Goal: Transaction & Acquisition: Book appointment/travel/reservation

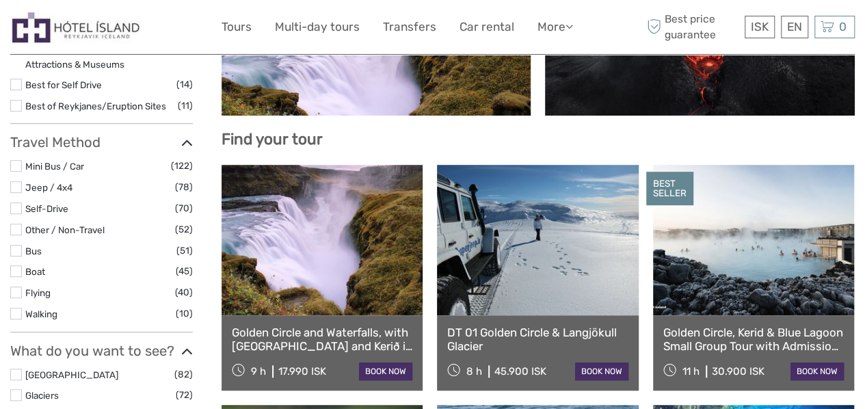
scroll to position [359, 0]
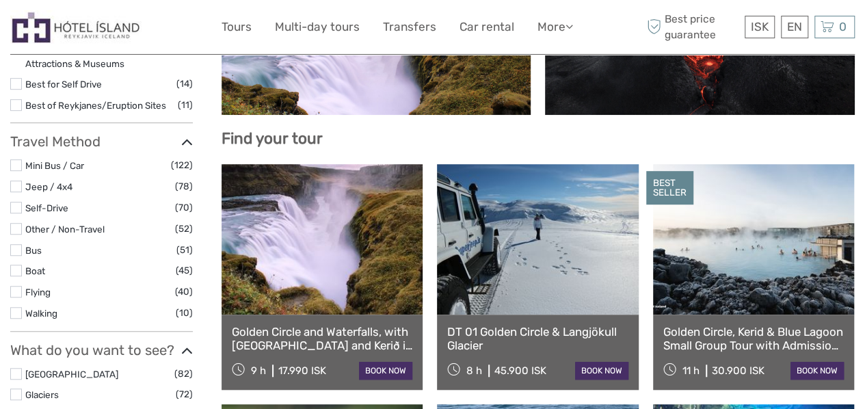
select select
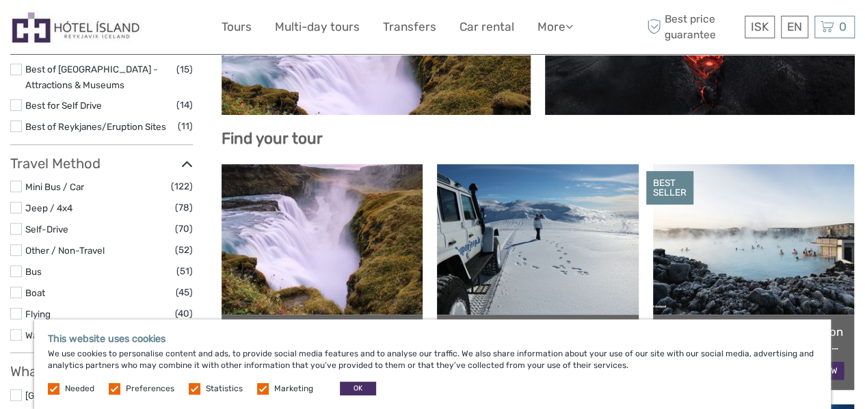
scroll to position [380, 0]
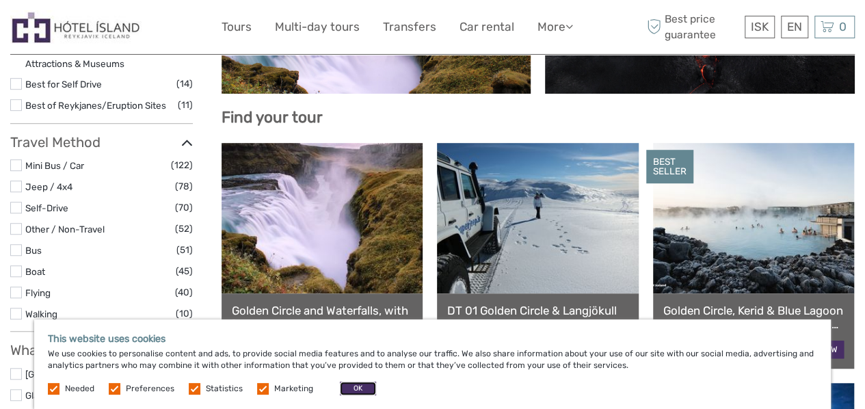
click at [355, 384] on button "OK" at bounding box center [358, 388] width 36 height 14
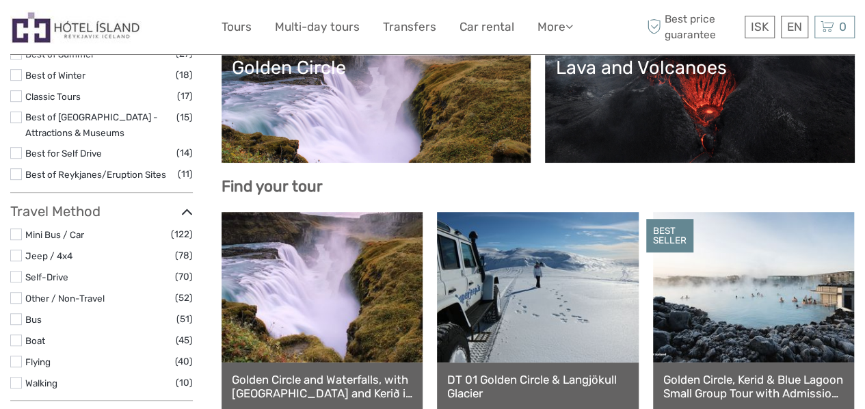
scroll to position [312, 0]
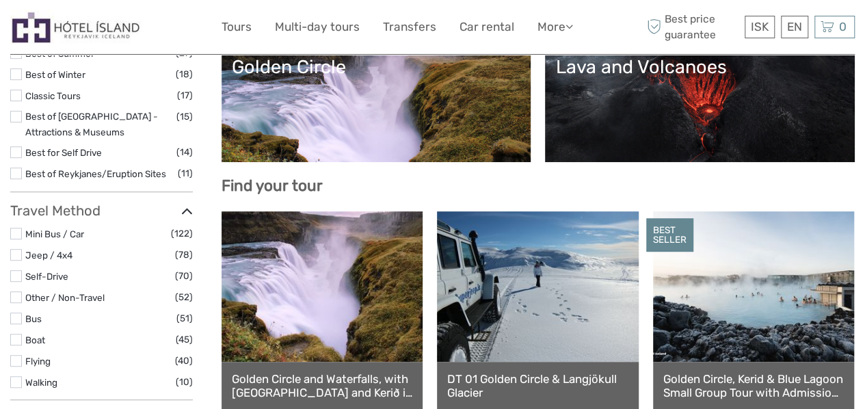
click at [12, 318] on label at bounding box center [16, 318] width 12 height 12
click at [0, 0] on input "checkbox" at bounding box center [0, 0] width 0 height 0
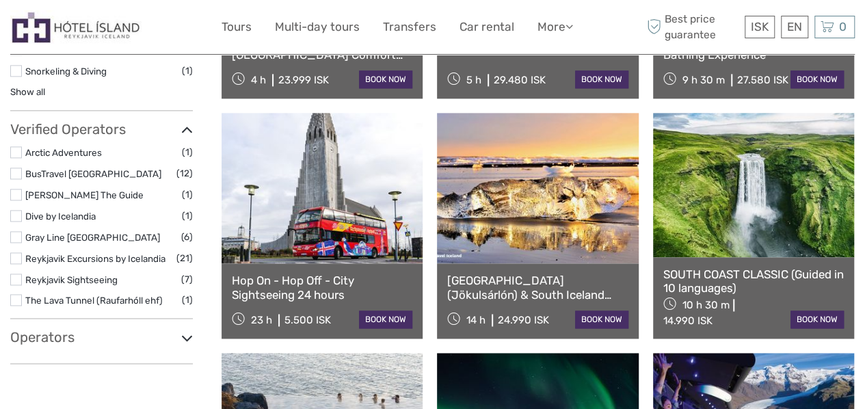
scroll to position [828, 0]
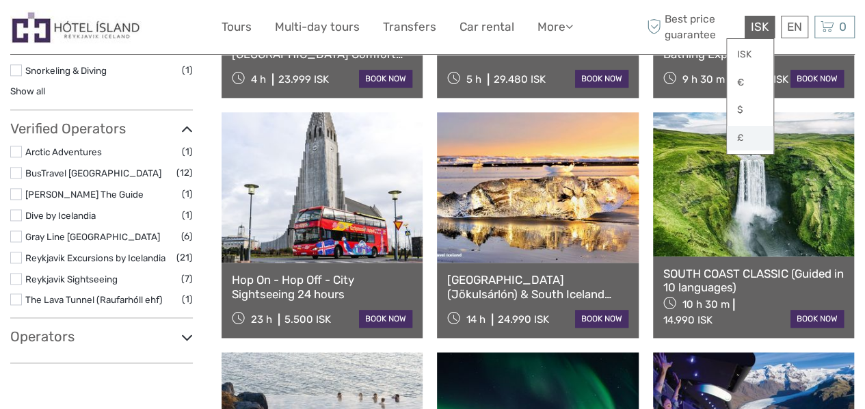
click at [748, 138] on link "£" at bounding box center [750, 138] width 46 height 25
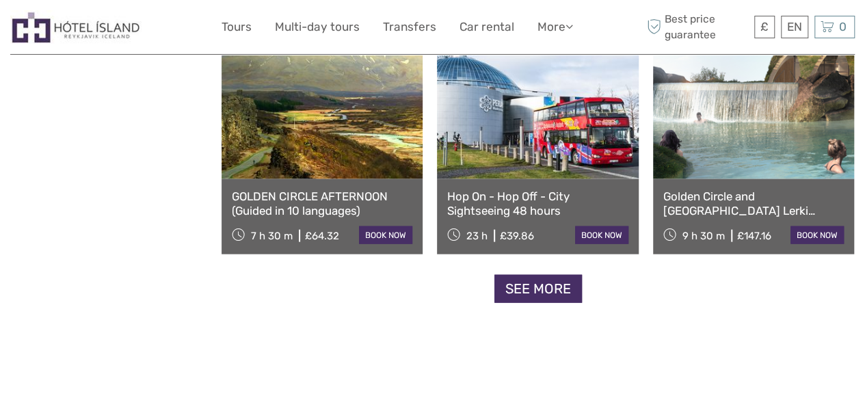
scroll to position [1392, 0]
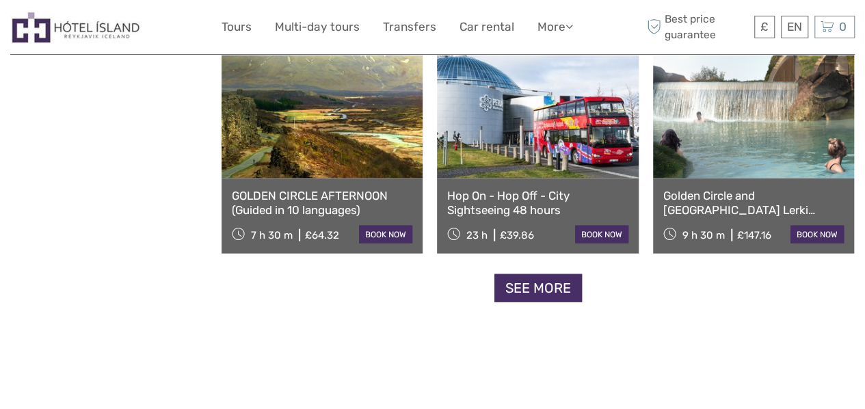
click at [348, 190] on link "GOLDEN CIRCLE AFTERNOON (Guided in 10 languages)" at bounding box center [322, 203] width 180 height 28
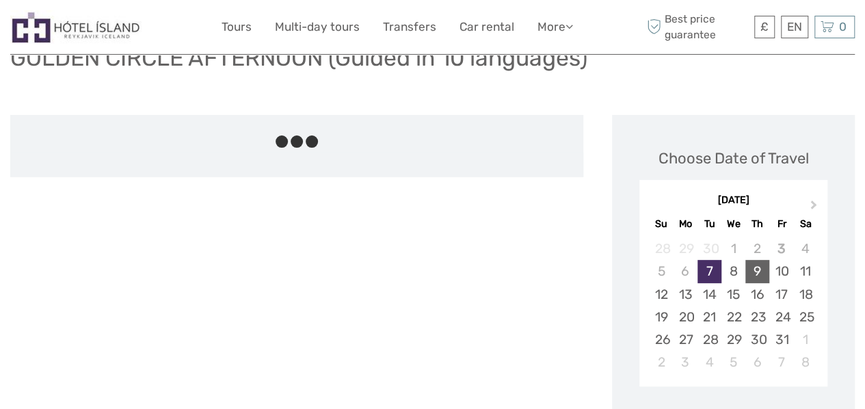
click at [764, 260] on div "9" at bounding box center [757, 271] width 24 height 23
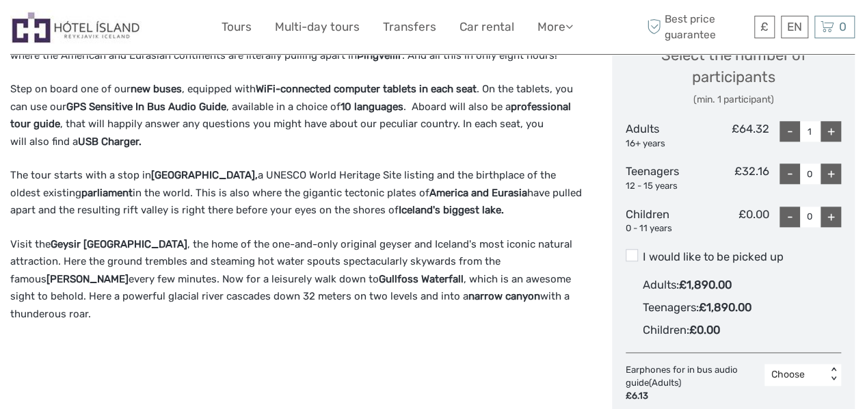
scroll to position [624, 0]
click at [633, 248] on span at bounding box center [631, 254] width 12 height 12
click at [643, 251] on input "I would like to be picked up" at bounding box center [643, 251] width 0 height 0
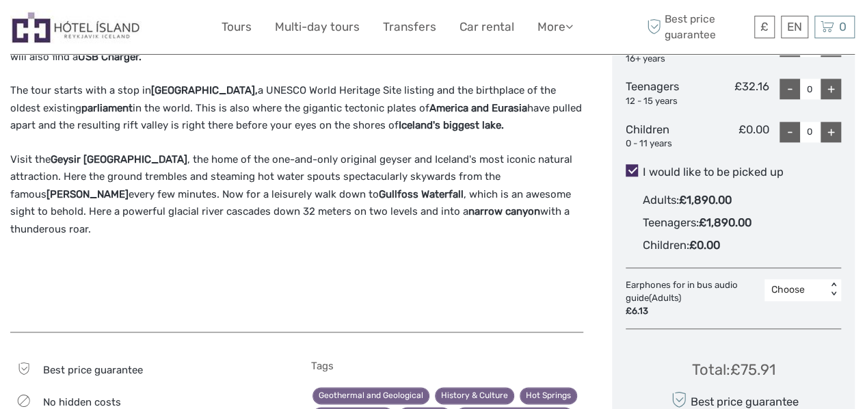
scroll to position [709, 0]
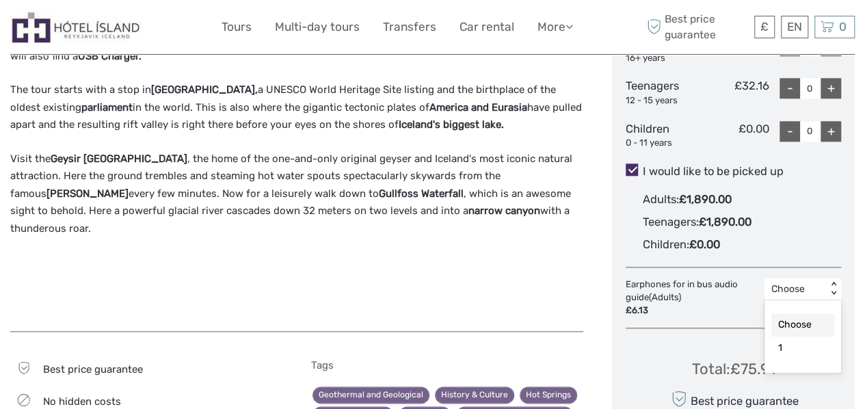
click at [825, 281] on div "Choose" at bounding box center [795, 289] width 62 height 16
click at [824, 211] on div "Teenagers : £1,890.00" at bounding box center [742, 222] width 198 height 23
click at [643, 166] on input "I would like to be picked up" at bounding box center [643, 166] width 0 height 0
click at [632, 163] on span at bounding box center [631, 169] width 12 height 12
click at [643, 166] on input "I would like to be picked up" at bounding box center [643, 166] width 0 height 0
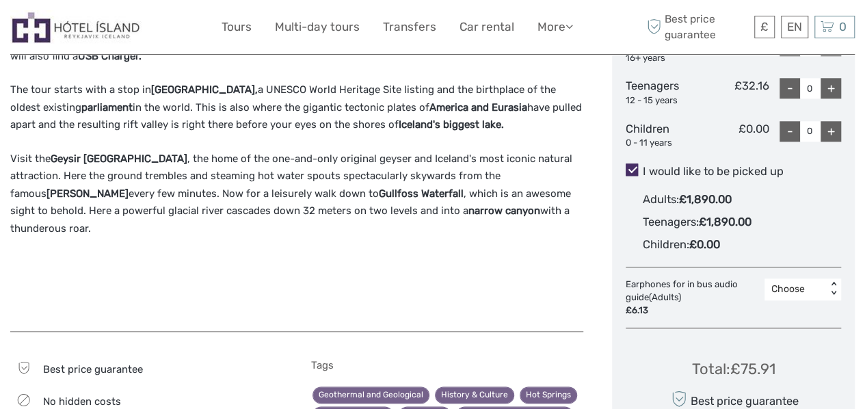
click at [629, 163] on span at bounding box center [631, 169] width 12 height 12
click at [643, 166] on input "I would like to be picked up" at bounding box center [643, 166] width 0 height 0
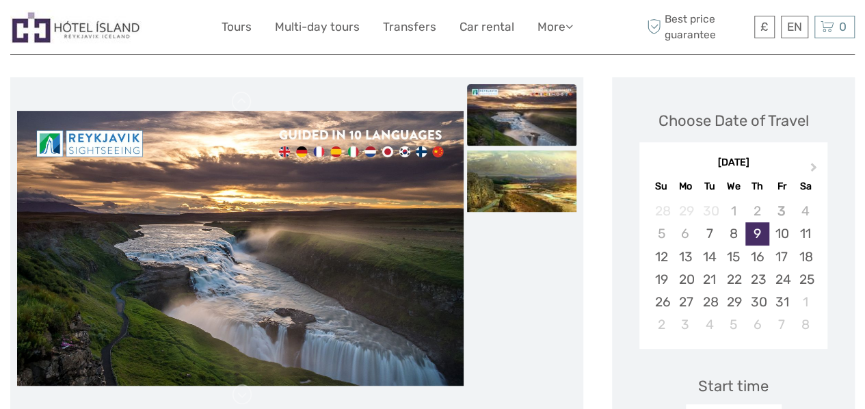
scroll to position [0, 0]
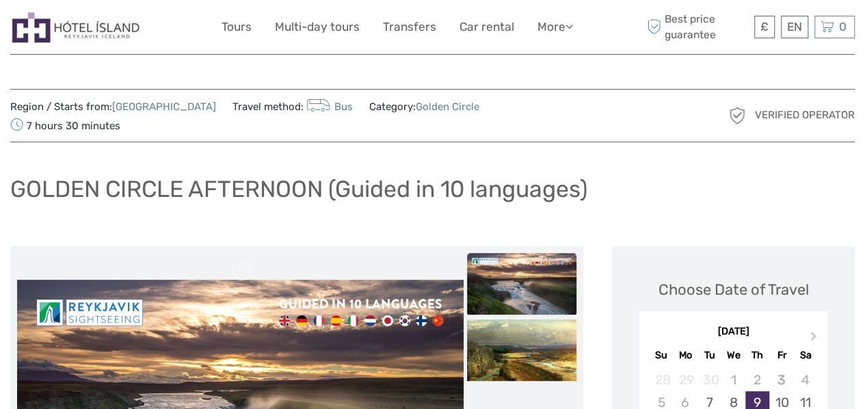
click at [150, 108] on link "[GEOGRAPHIC_DATA]" at bounding box center [164, 106] width 104 height 12
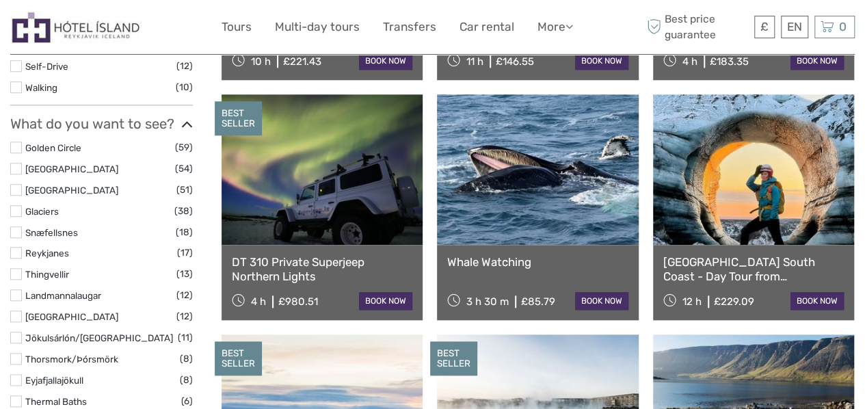
scroll to position [593, 0]
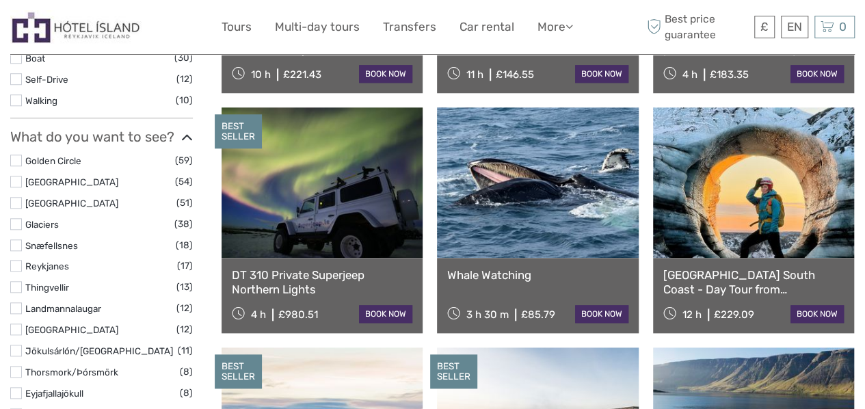
click at [13, 226] on label at bounding box center [16, 224] width 12 height 12
click at [0, 0] on input "checkbox" at bounding box center [0, 0] width 0 height 0
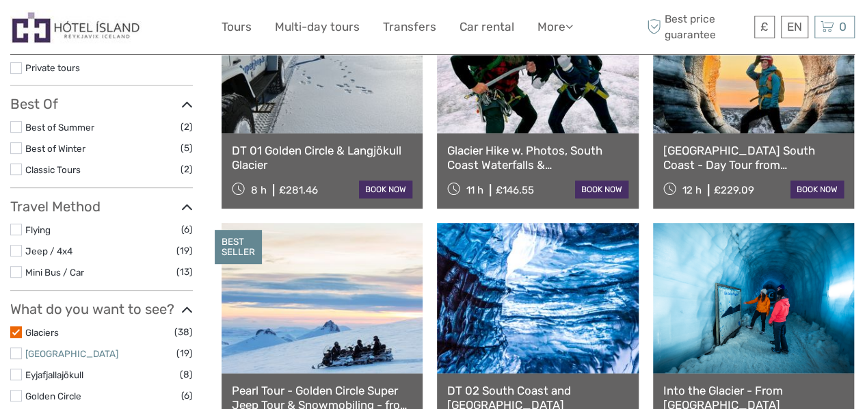
scroll to position [387, 0]
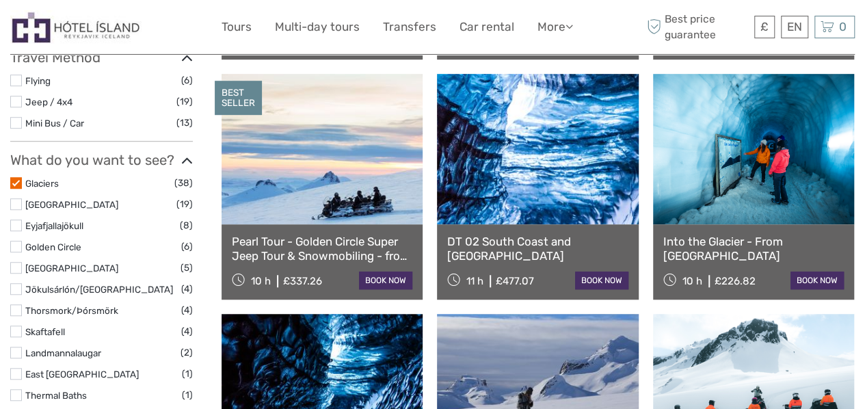
click at [20, 202] on label at bounding box center [16, 204] width 12 height 12
click at [0, 0] on input "checkbox" at bounding box center [0, 0] width 0 height 0
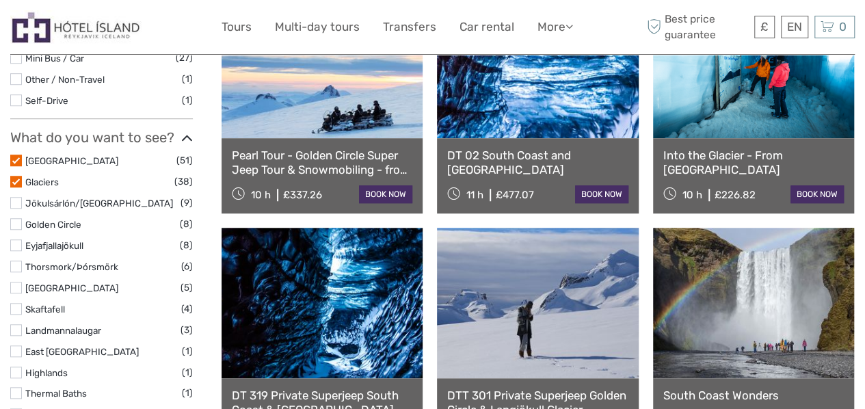
scroll to position [476, 0]
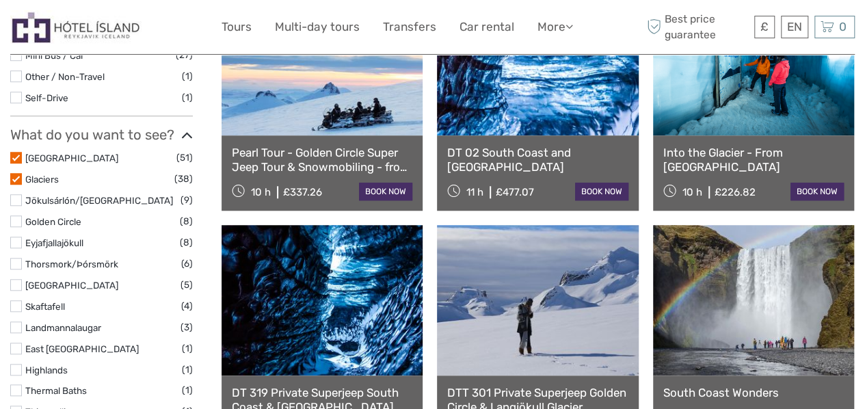
click at [16, 221] on label at bounding box center [16, 221] width 12 height 12
click at [0, 0] on input "checkbox" at bounding box center [0, 0] width 0 height 0
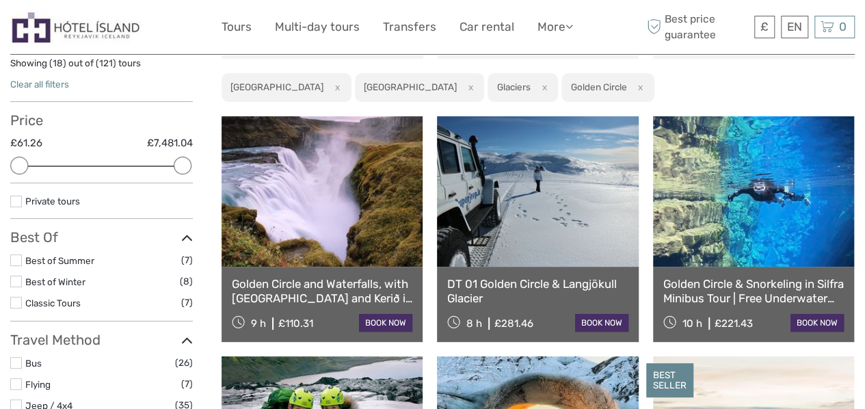
scroll to position [104, 0]
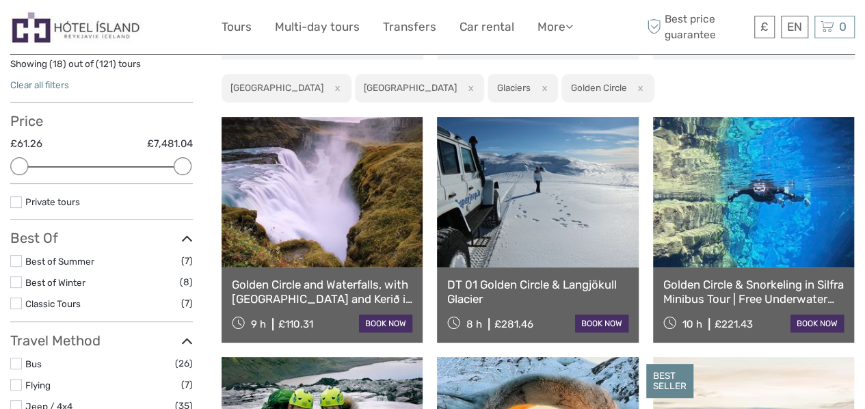
click at [325, 94] on button "x" at bounding box center [334, 88] width 18 height 14
select select
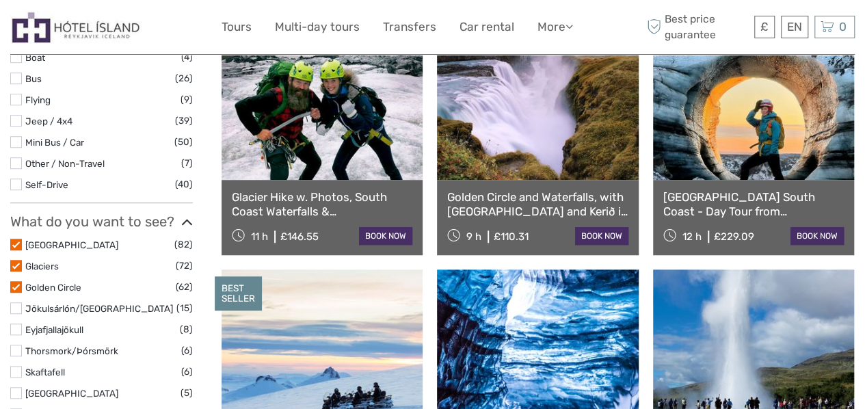
scroll to position [433, 0]
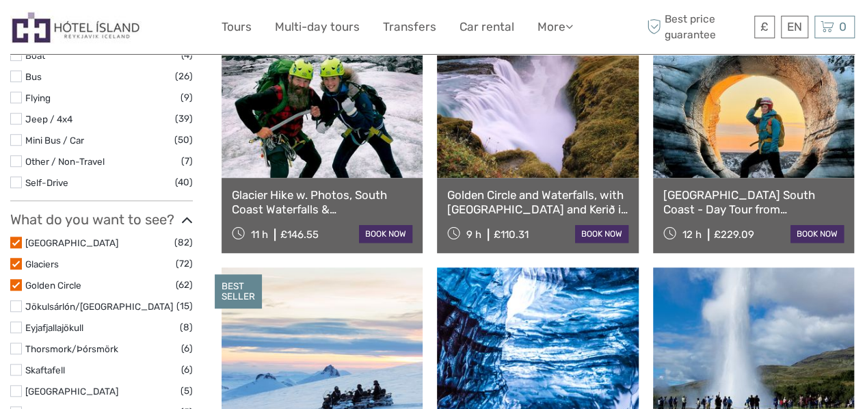
click at [321, 198] on link "Glacier Hike w. Photos, South Coast Waterfalls & [GEOGRAPHIC_DATA]" at bounding box center [322, 202] width 180 height 28
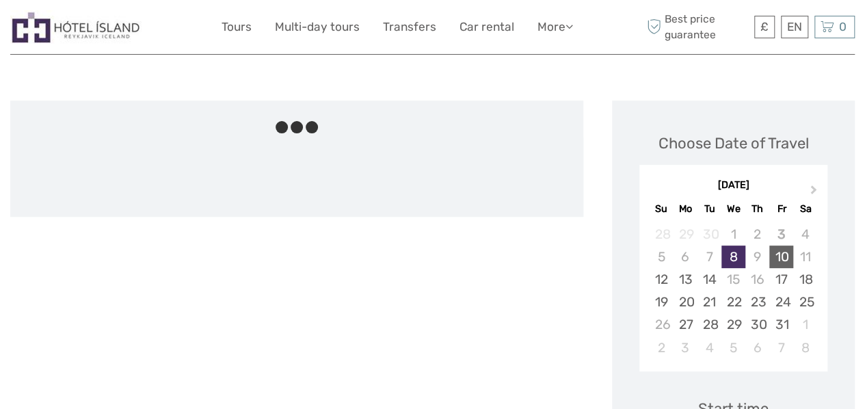
click at [785, 259] on div "10" at bounding box center [781, 256] width 24 height 23
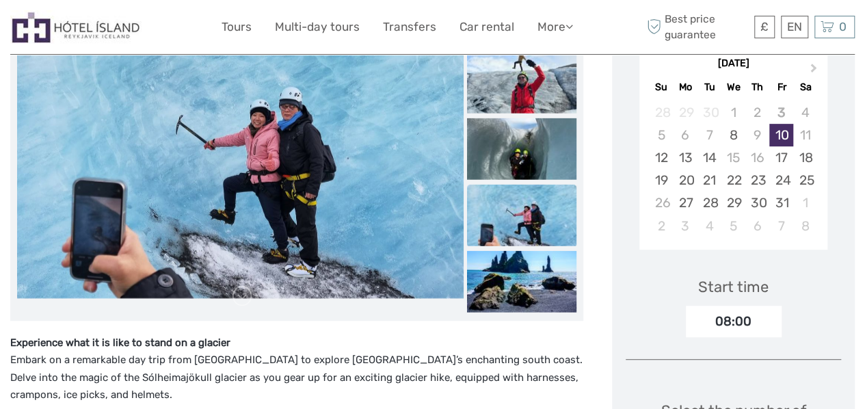
scroll to position [253, 0]
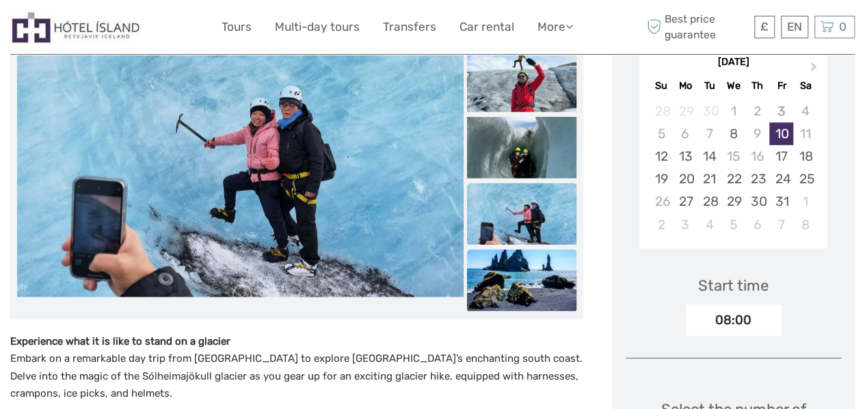
click at [513, 274] on img at bounding box center [521, 280] width 109 height 62
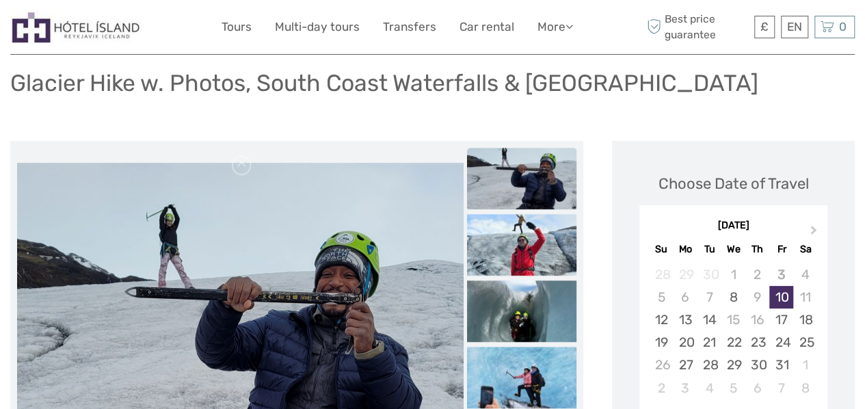
scroll to position [89, 0]
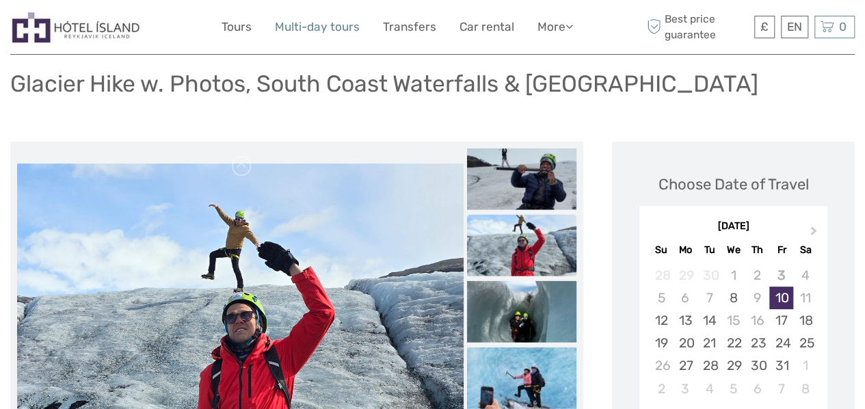
click at [310, 25] on link "Multi-day tours" at bounding box center [317, 27] width 85 height 20
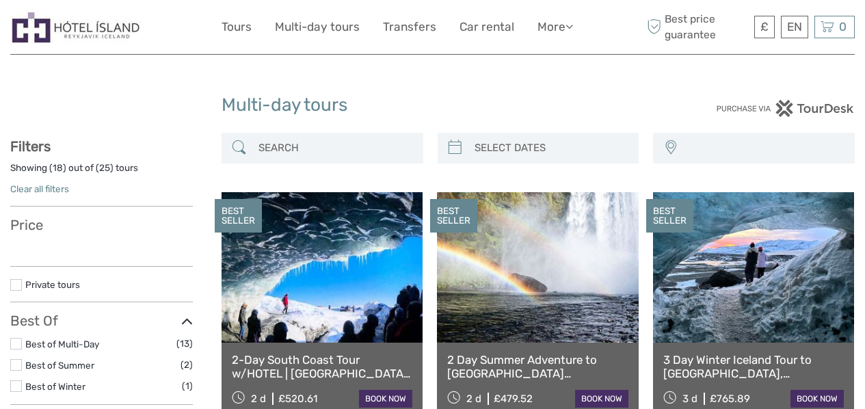
select select
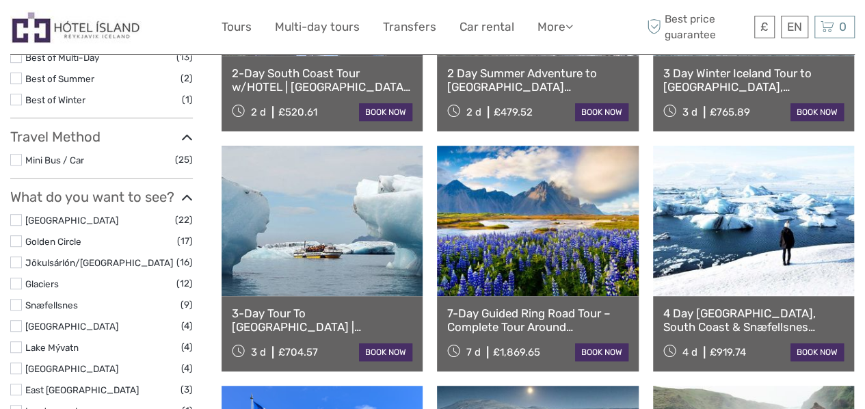
scroll to position [299, 0]
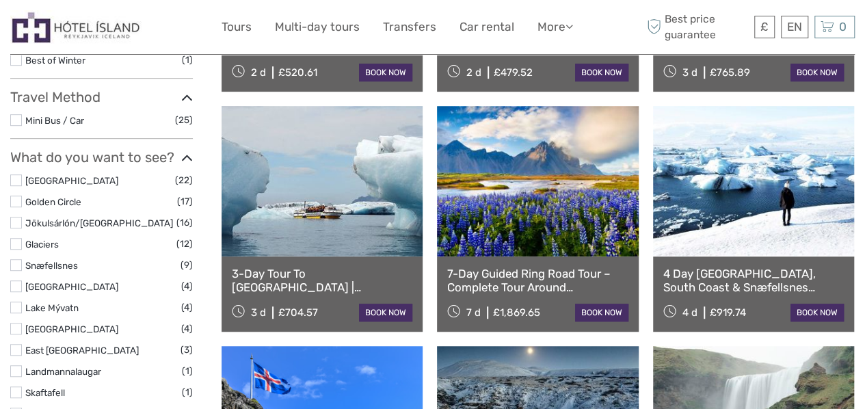
select select
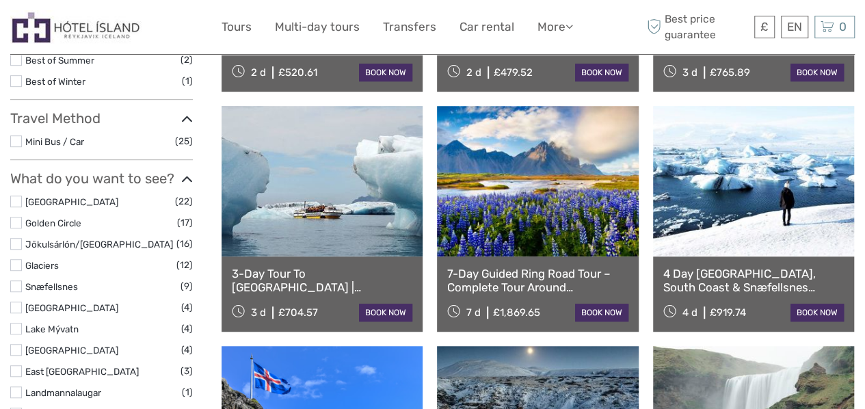
scroll to position [347, 0]
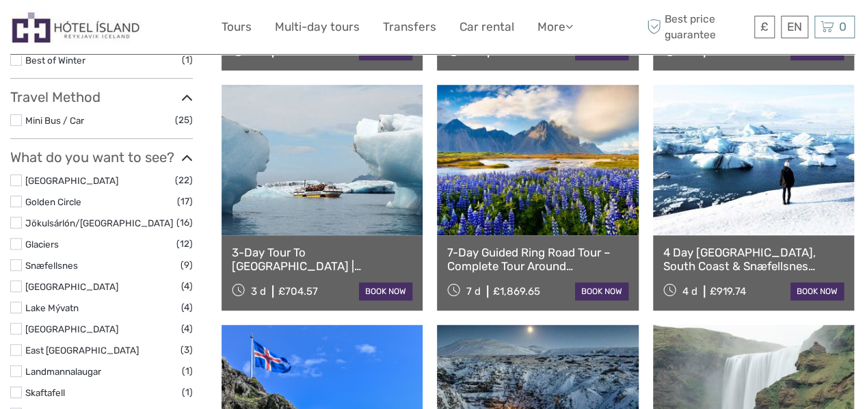
click at [15, 246] on label at bounding box center [16, 244] width 12 height 12
click at [0, 0] on input "checkbox" at bounding box center [0, 0] width 0 height 0
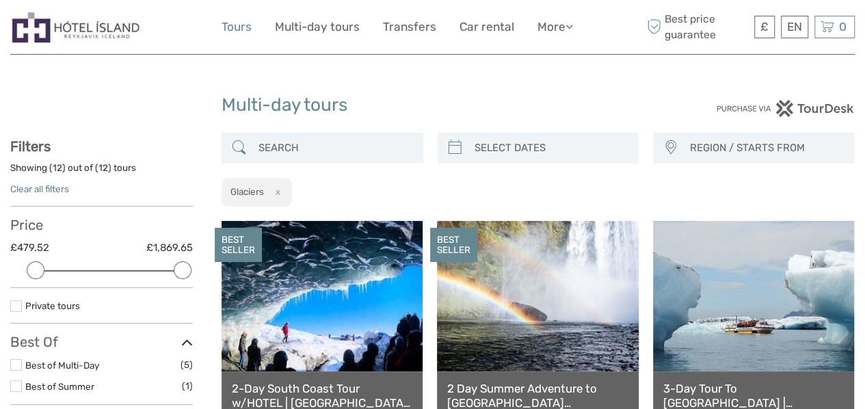
click at [242, 27] on link "Tours" at bounding box center [236, 27] width 30 height 20
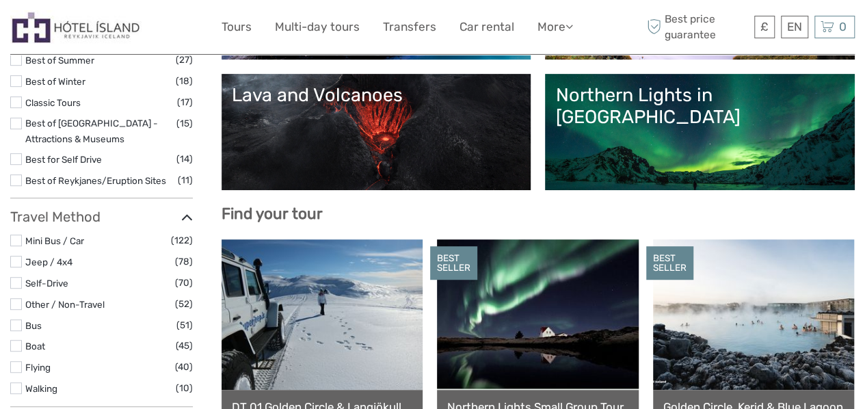
select select
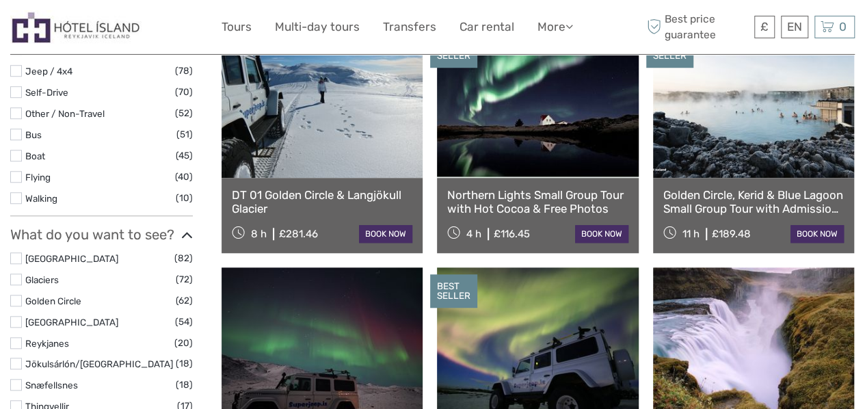
click at [19, 281] on label at bounding box center [16, 279] width 12 height 12
click at [0, 0] on input "checkbox" at bounding box center [0, 0] width 0 height 0
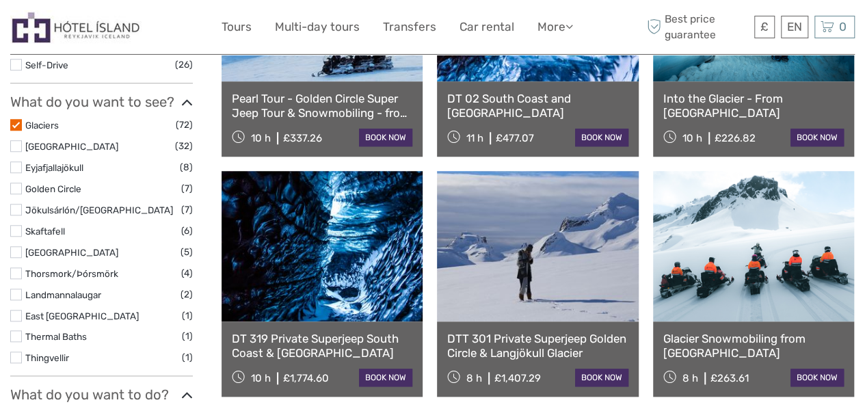
scroll to position [528, 0]
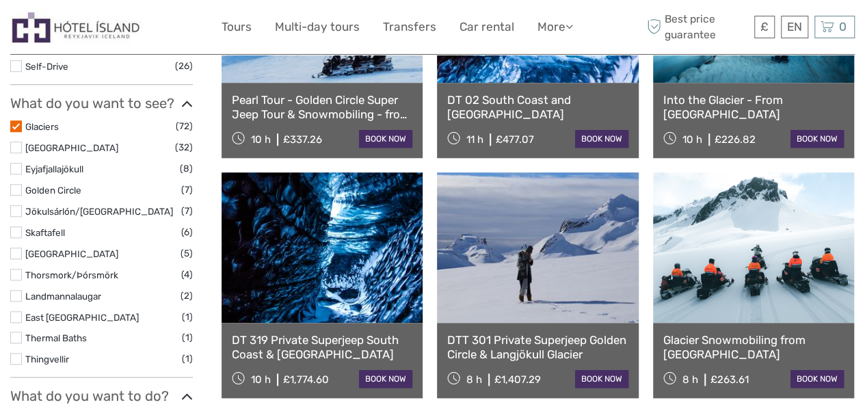
click at [11, 126] on label at bounding box center [16, 126] width 12 height 12
click at [0, 0] on input "checkbox" at bounding box center [0, 0] width 0 height 0
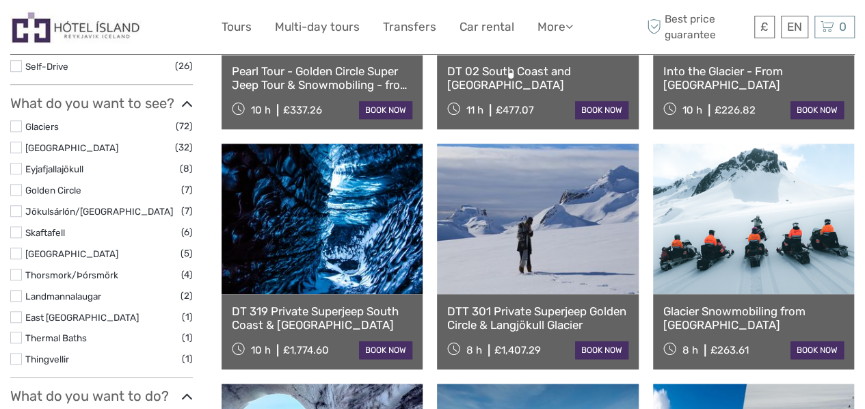
scroll to position [77, 0]
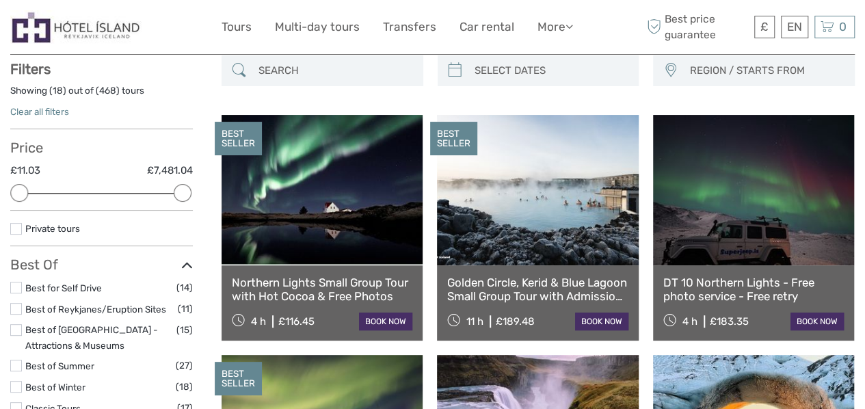
click at [20, 126] on div "Showing ( 18 ) out of ( 468 ) tours Clear all filters" at bounding box center [101, 107] width 183 height 46
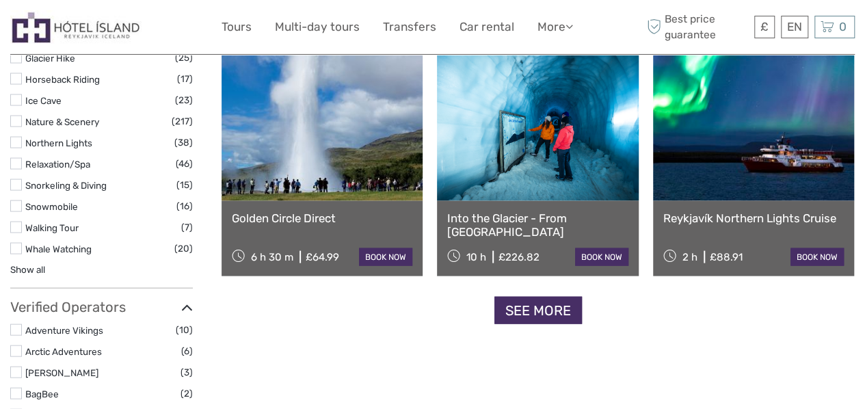
scroll to position [1408, 0]
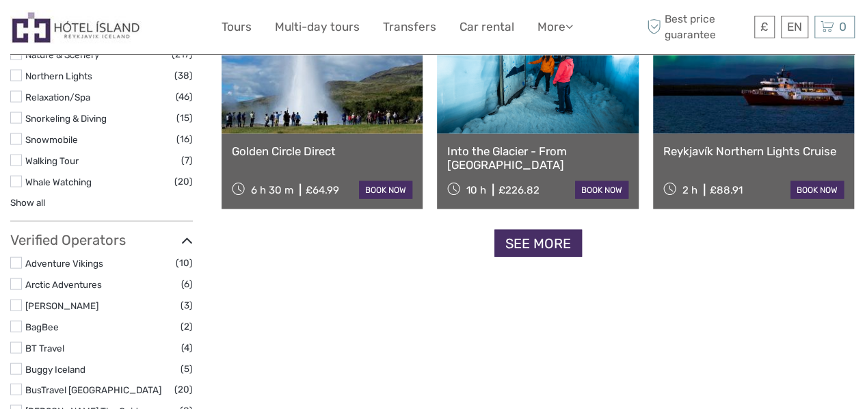
click at [19, 278] on label at bounding box center [16, 284] width 12 height 12
click at [0, 0] on input "checkbox" at bounding box center [0, 0] width 0 height 0
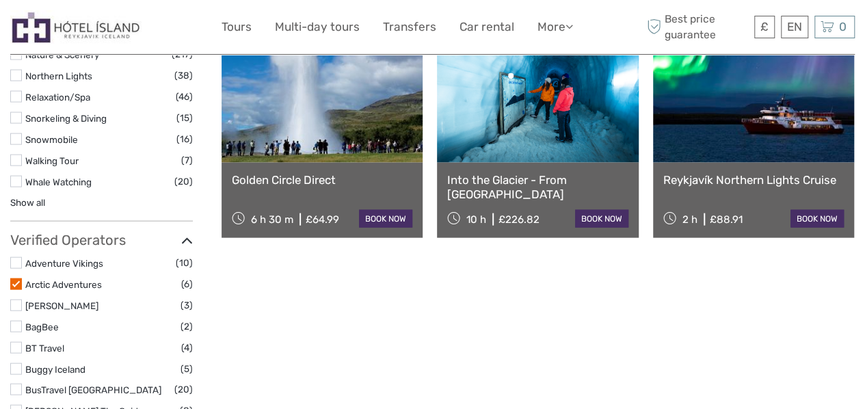
scroll to position [521, 0]
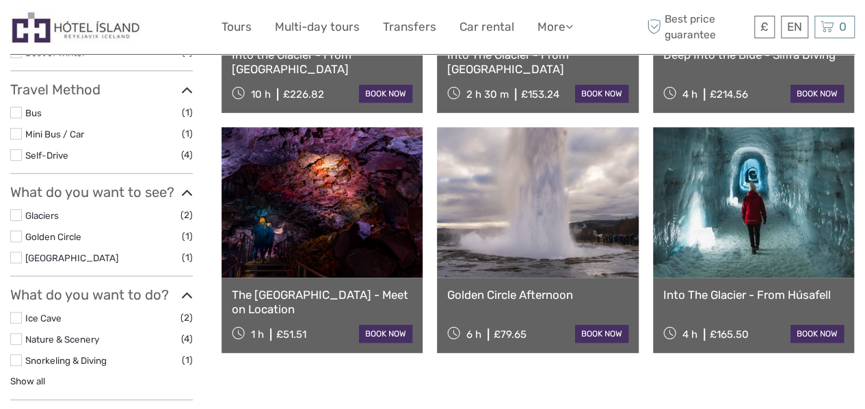
scroll to position [336, 0]
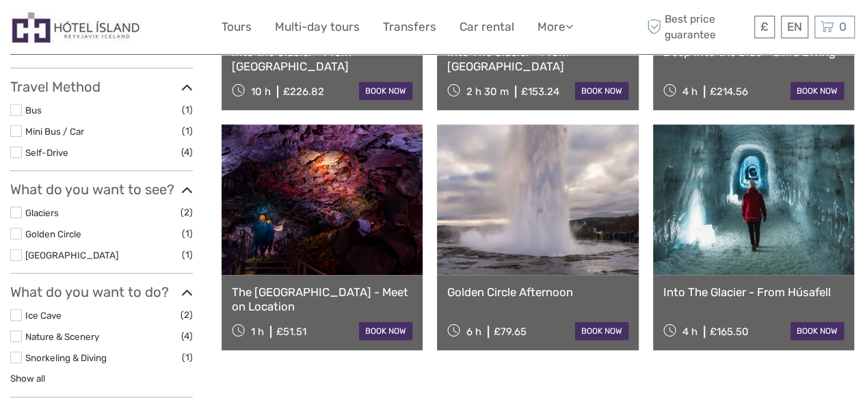
click at [494, 298] on link "Golden Circle Afternoon" at bounding box center [537, 292] width 180 height 14
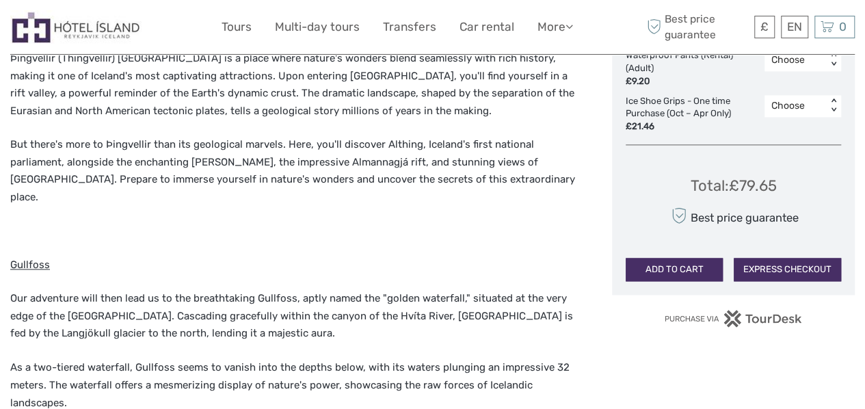
scroll to position [912, 0]
click at [794, 99] on div "Choose" at bounding box center [795, 106] width 49 height 14
click at [707, 166] on div "Total : £79.65 Best price guarantee ADD TO CART EXPRESS CHECKOUT" at bounding box center [732, 218] width 215 height 125
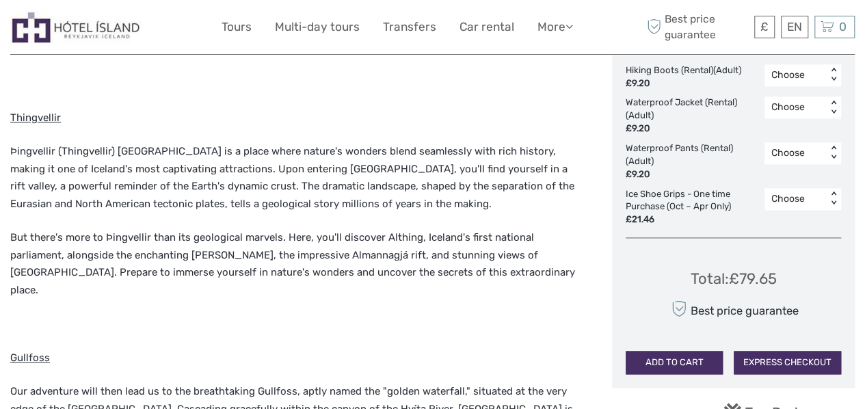
scroll to position [819, 0]
click at [800, 148] on div "Choose" at bounding box center [795, 153] width 49 height 14
click at [698, 182] on div "Hiking Boots (Rental) (Adult) £9.20 Choose < > Waterproof Jacket (Rental) (Adul…" at bounding box center [732, 145] width 215 height 162
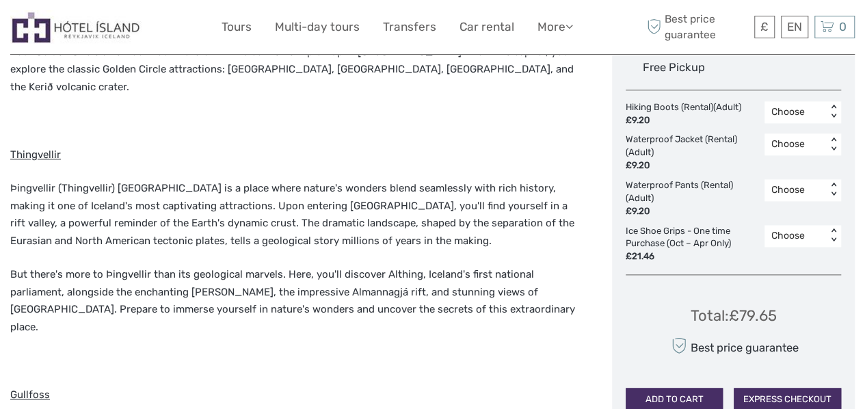
scroll to position [782, 0]
click at [820, 146] on div "Choose" at bounding box center [795, 144] width 62 height 16
click at [829, 322] on div "Total : £79.65 Best price guarantee ADD TO CART EXPRESS CHECKOUT" at bounding box center [732, 348] width 215 height 125
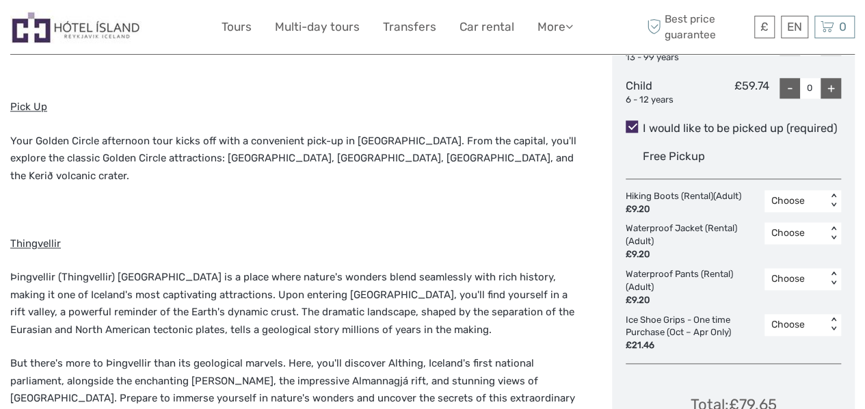
scroll to position [694, 0]
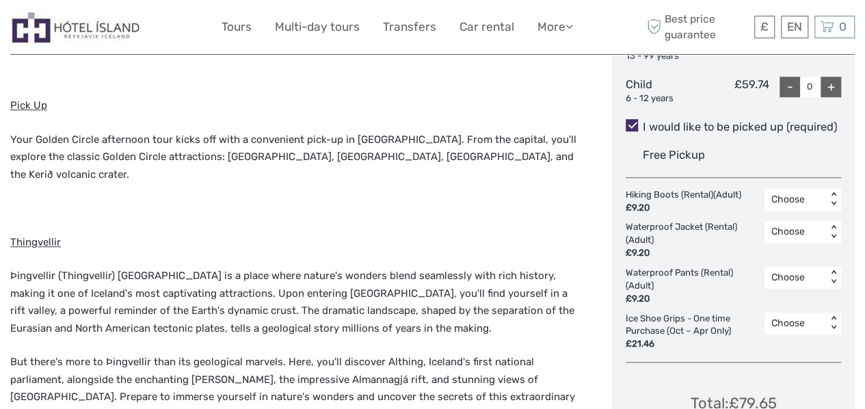
click at [561, 310] on p "Þingvellir (Thingvellir) [GEOGRAPHIC_DATA] is a place where nature's wonders bl…" at bounding box center [296, 302] width 573 height 70
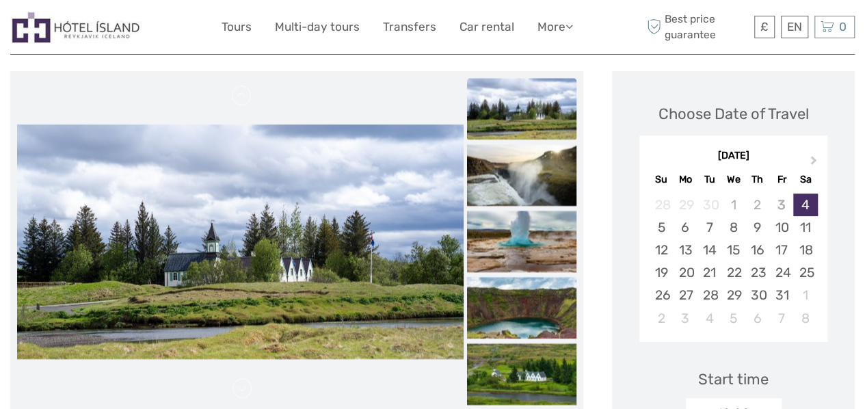
scroll to position [0, 0]
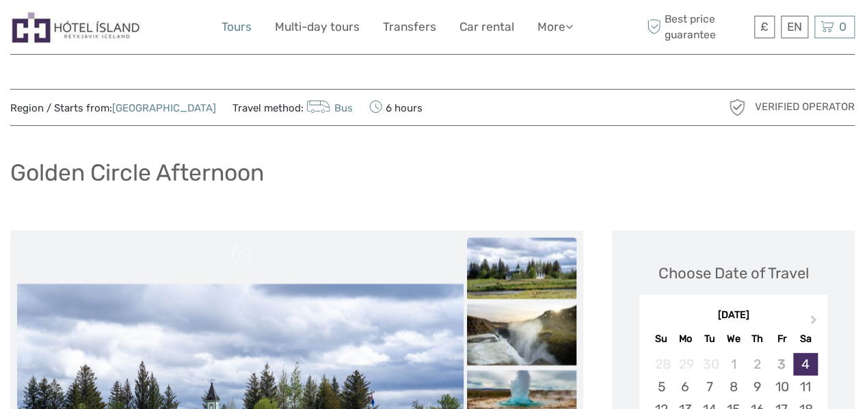
click at [235, 29] on link "Tours" at bounding box center [236, 27] width 30 height 20
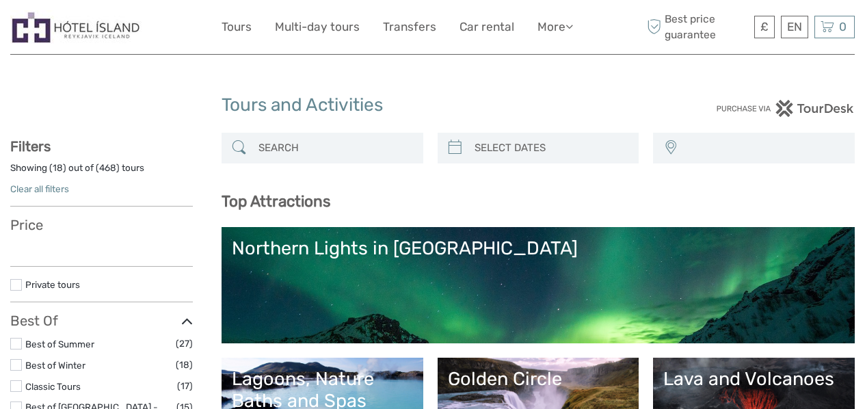
select select
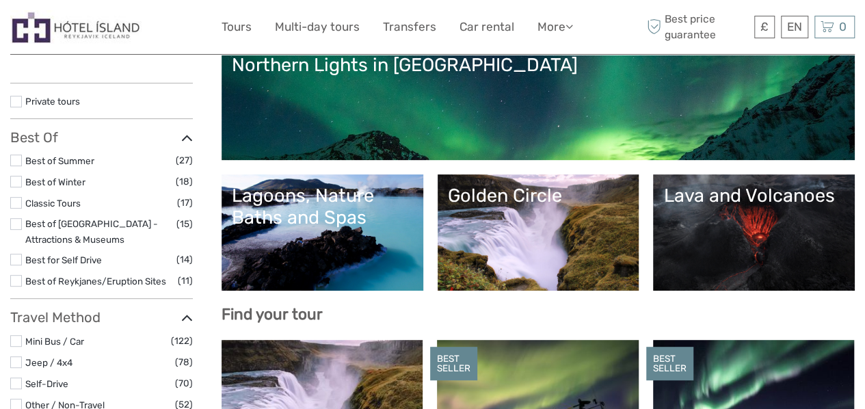
select select
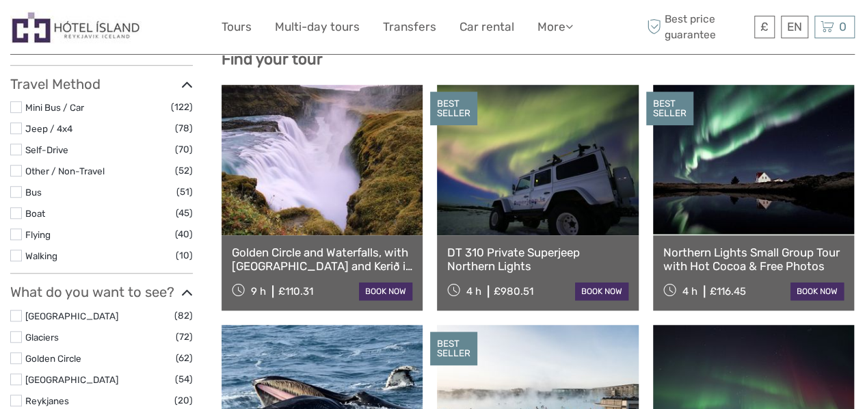
scroll to position [418, 0]
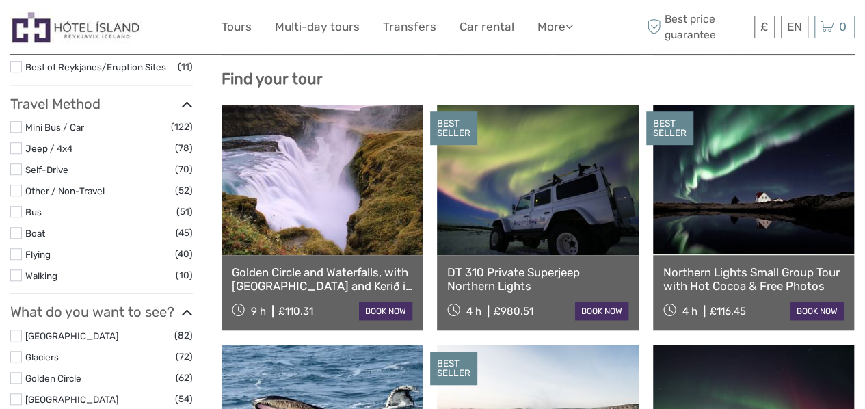
click at [19, 208] on label at bounding box center [16, 212] width 12 height 12
click at [0, 0] on input "checkbox" at bounding box center [0, 0] width 0 height 0
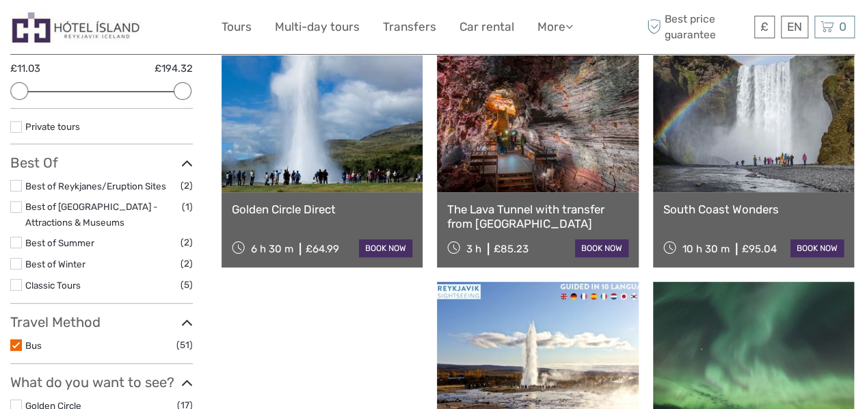
scroll to position [181, 0]
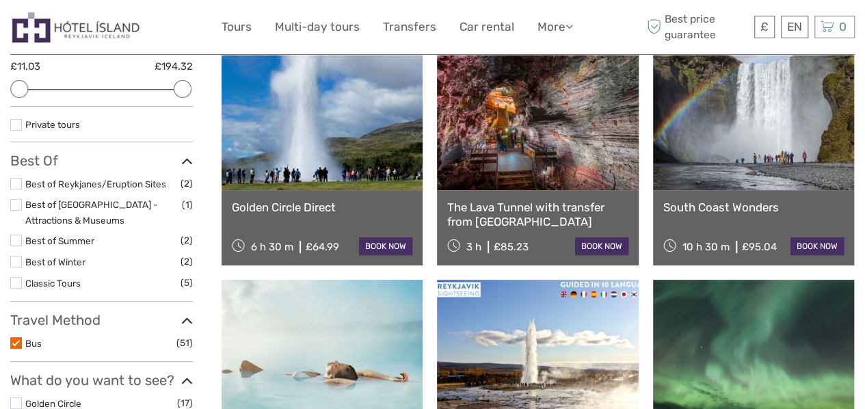
click at [17, 345] on label at bounding box center [16, 343] width 12 height 12
click at [0, 0] on input "checkbox" at bounding box center [0, 0] width 0 height 0
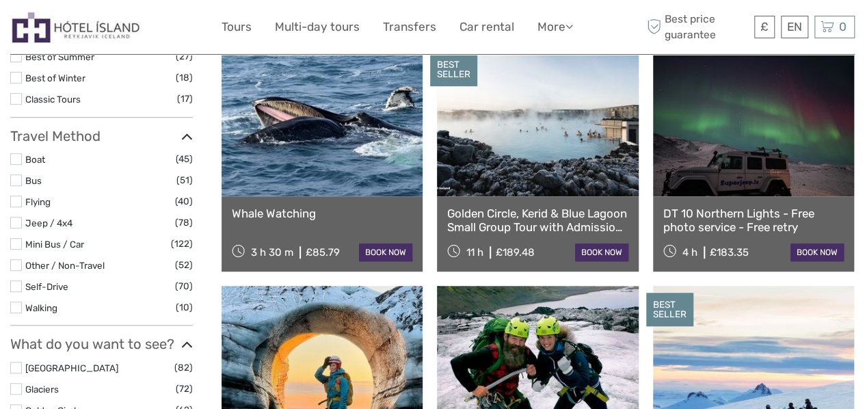
scroll to position [388, 0]
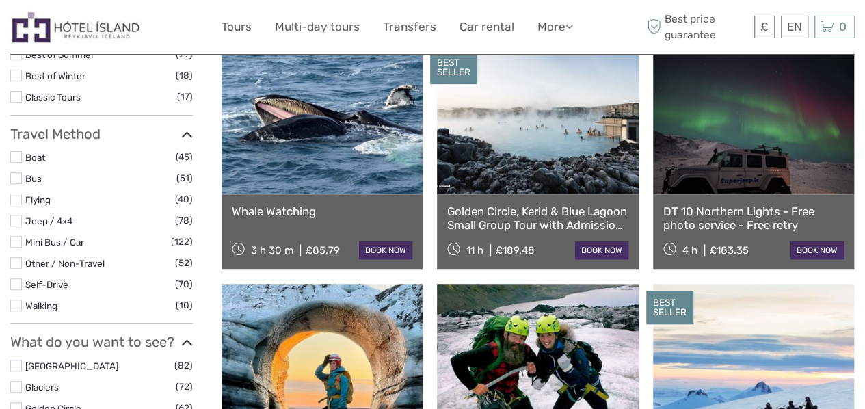
click at [16, 241] on label at bounding box center [16, 242] width 12 height 12
click at [0, 0] on input "checkbox" at bounding box center [0, 0] width 0 height 0
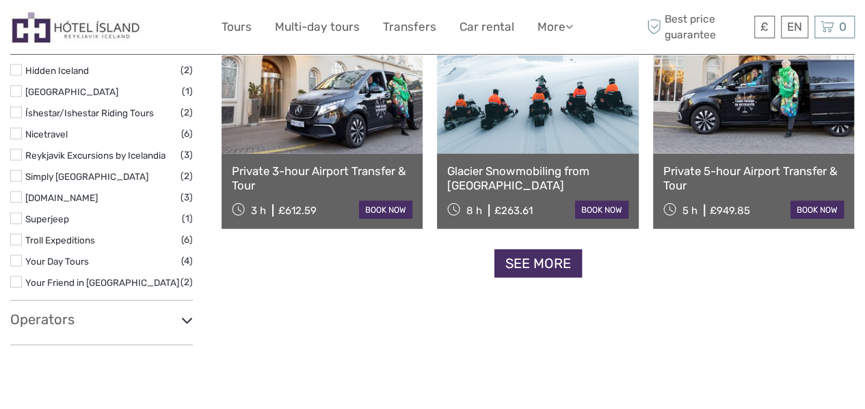
scroll to position [1420, 0]
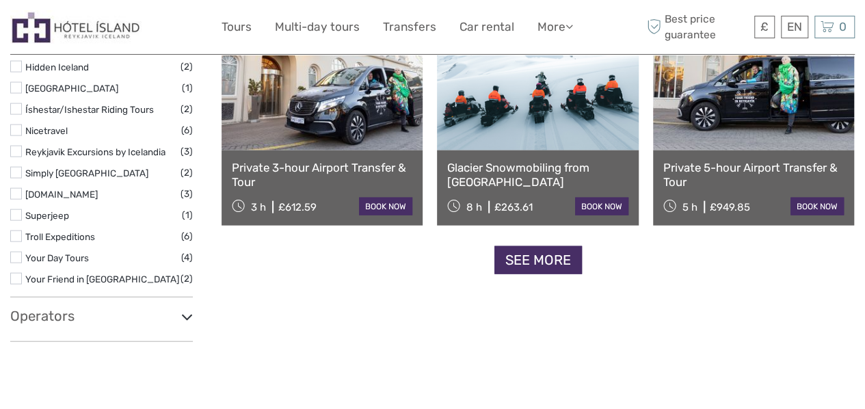
click at [530, 259] on link "See more" at bounding box center [537, 260] width 87 height 28
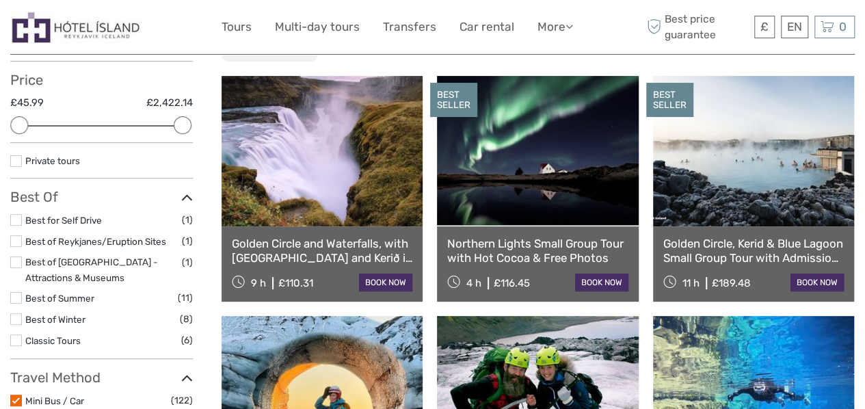
scroll to position [236, 0]
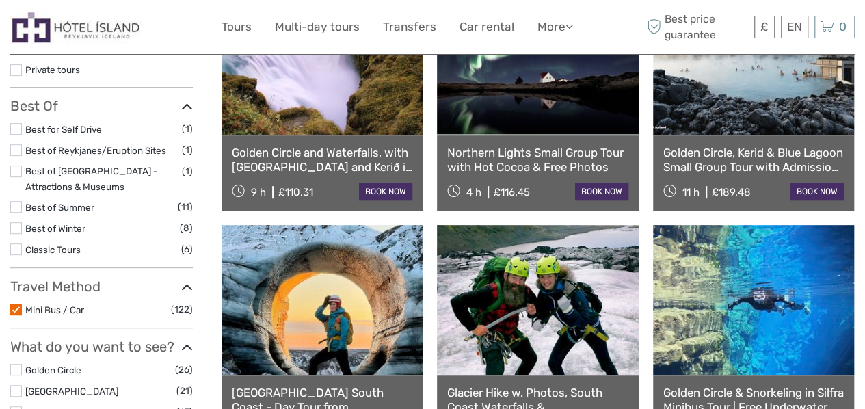
click at [18, 306] on label at bounding box center [16, 309] width 12 height 12
click at [0, 0] on input "checkbox" at bounding box center [0, 0] width 0 height 0
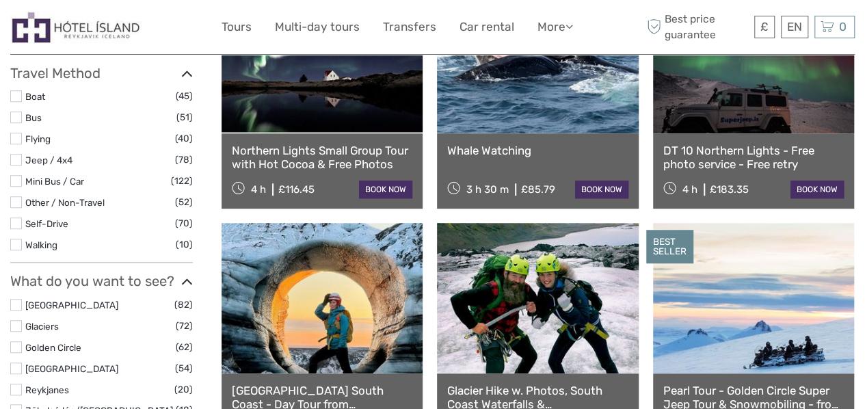
scroll to position [457, 0]
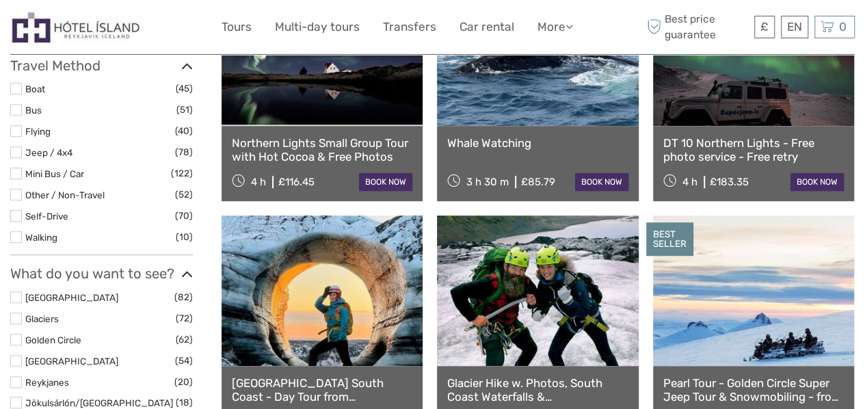
click at [14, 106] on label at bounding box center [16, 110] width 12 height 12
click at [0, 0] on input "checkbox" at bounding box center [0, 0] width 0 height 0
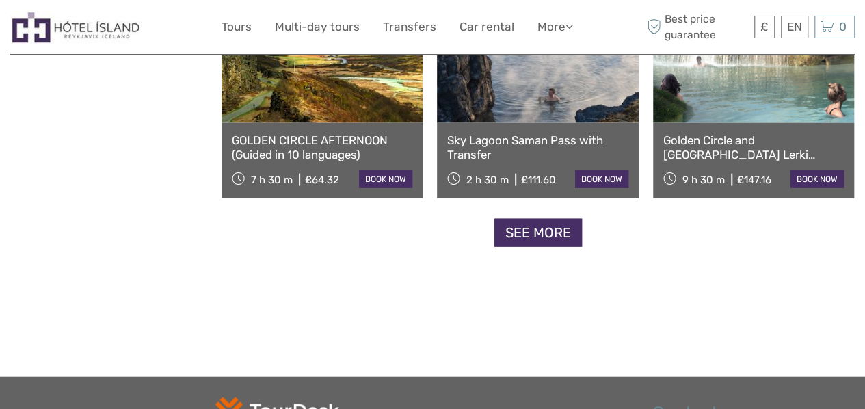
scroll to position [1450, 0]
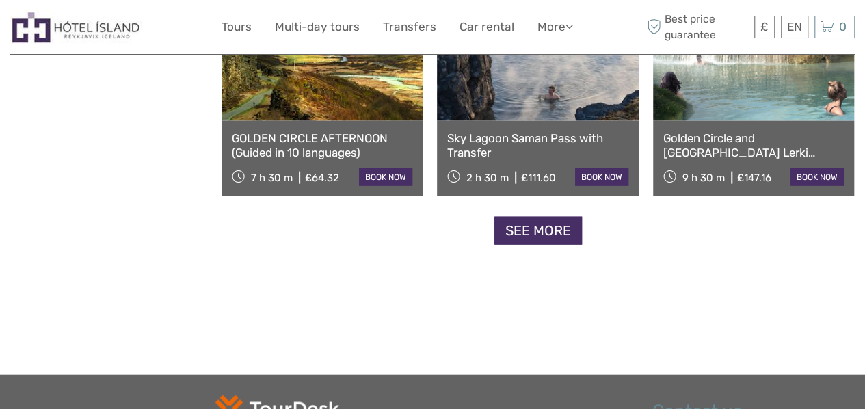
click at [532, 233] on link "See more" at bounding box center [537, 231] width 87 height 28
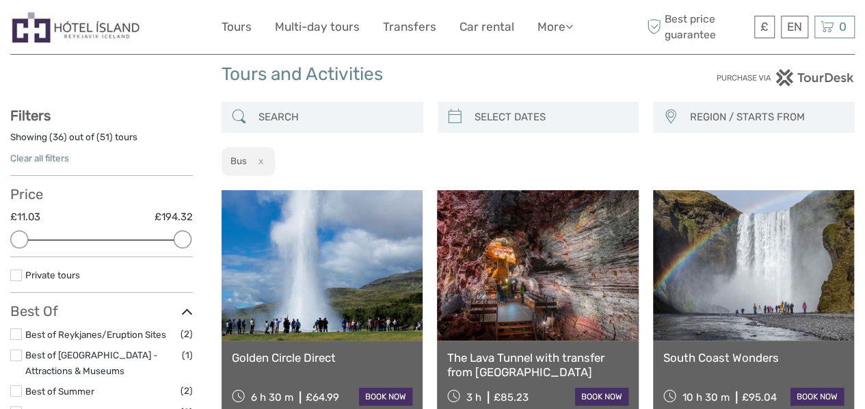
scroll to position [0, 0]
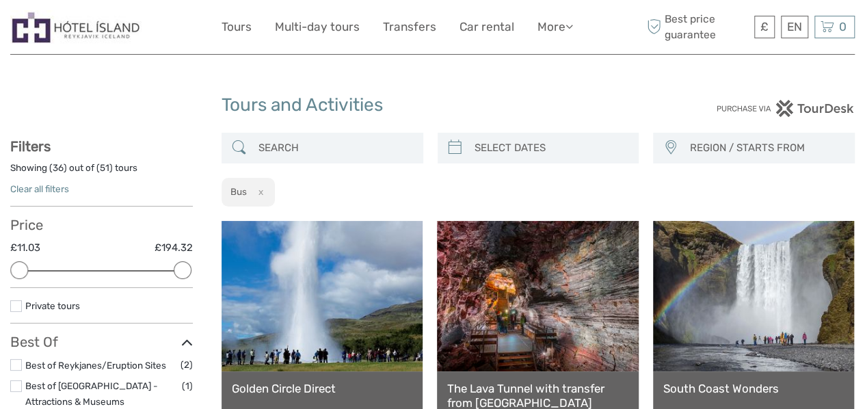
type input "03/10/2025"
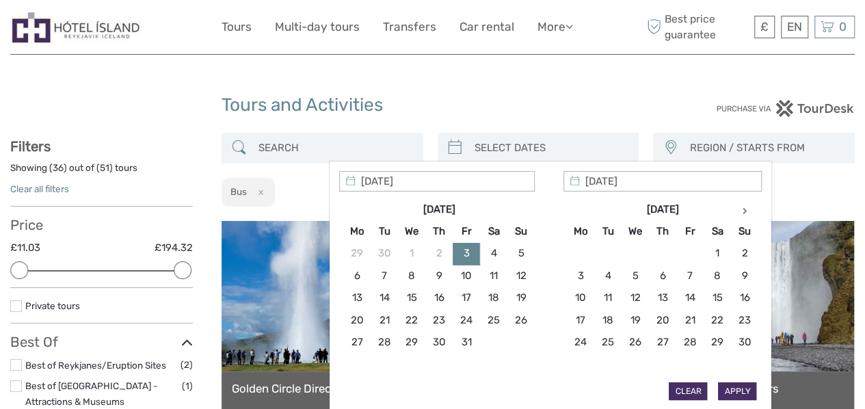
click at [477, 140] on input "search" at bounding box center [550, 148] width 163 height 24
type input "09/10/2025"
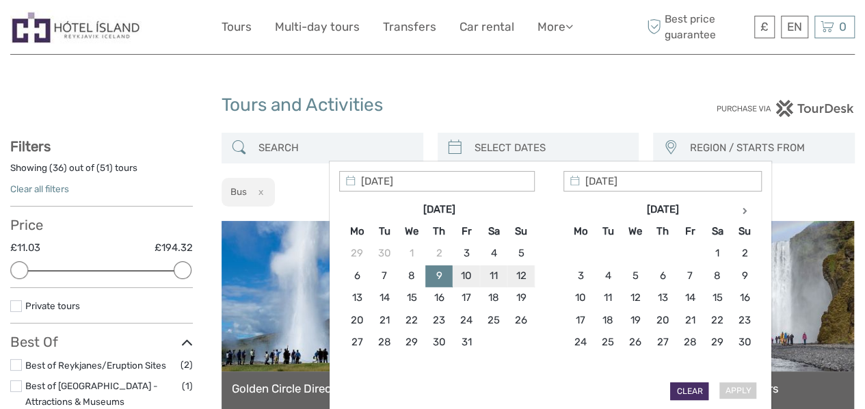
type input "11/10/2025"
type input "09/10/2025"
click at [738, 387] on button "Apply" at bounding box center [737, 391] width 38 height 18
type input "09/10/2025 - 11/10/2025"
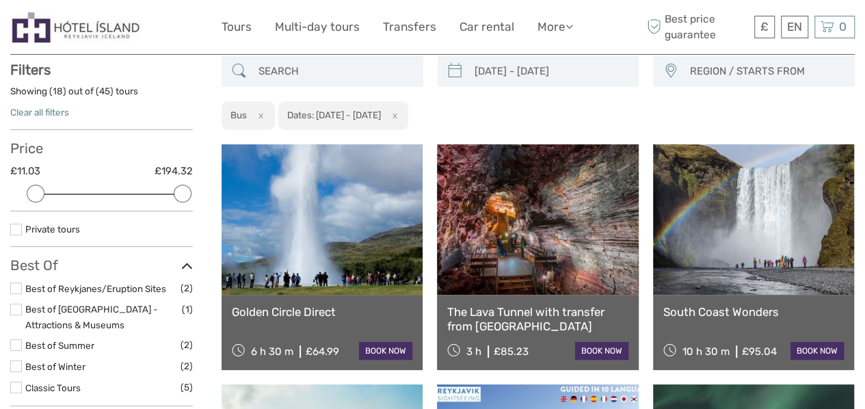
scroll to position [77, 0]
click at [738, 65] on span "REGION / STARTS FROM" at bounding box center [765, 70] width 165 height 23
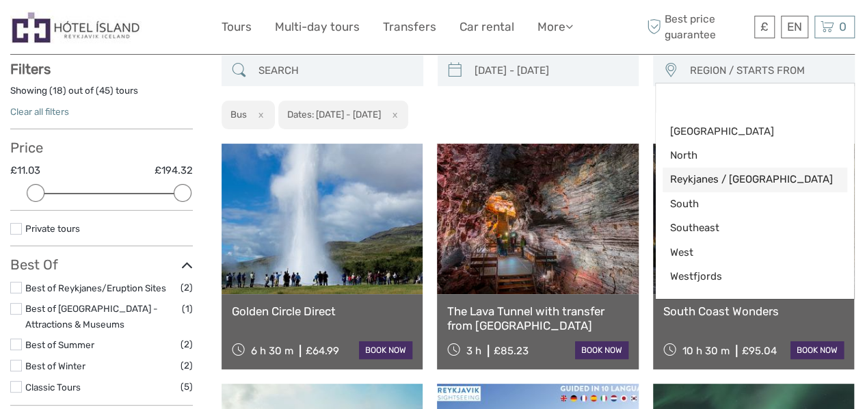
click at [746, 183] on span "Reykjanes / Keflavík" at bounding box center [743, 179] width 148 height 14
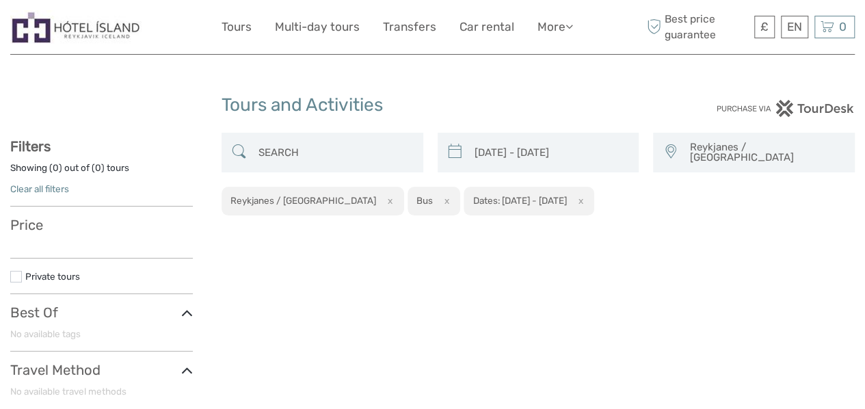
click at [699, 154] on span "Reykjanes / Keflavík" at bounding box center [765, 152] width 165 height 33
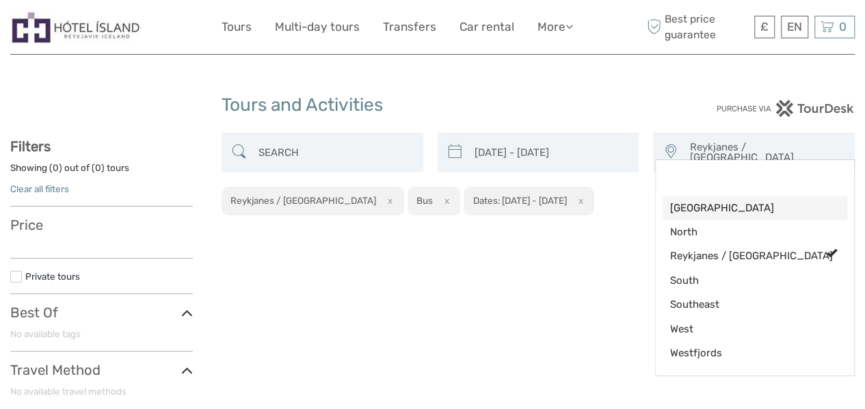
click at [722, 208] on span "[GEOGRAPHIC_DATA]" at bounding box center [743, 208] width 148 height 14
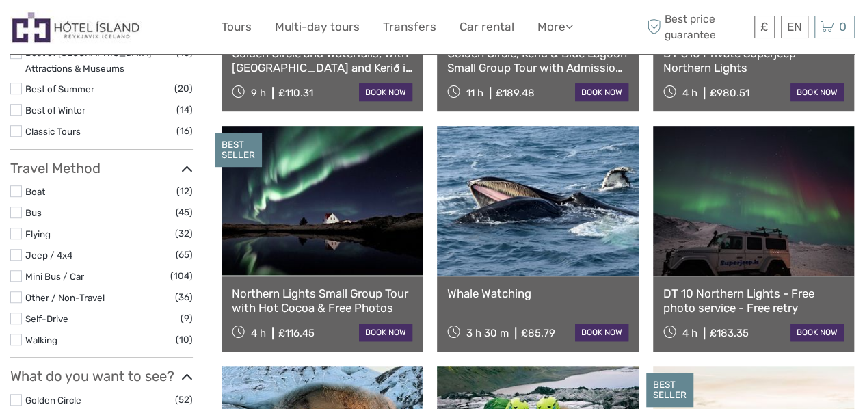
scroll to position [345, 0]
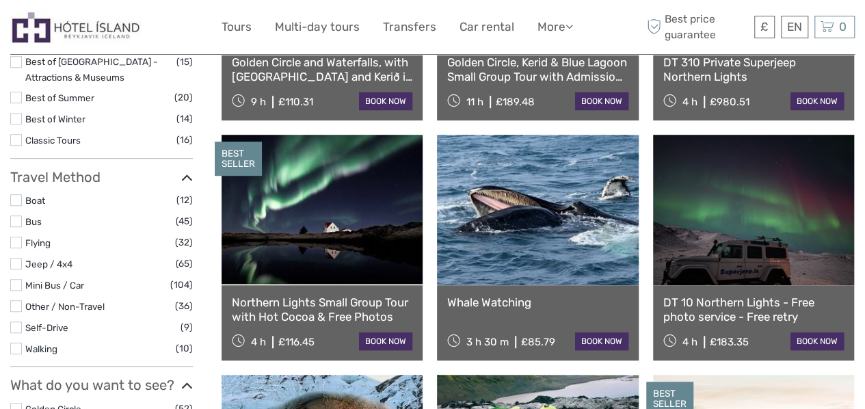
click at [16, 222] on label at bounding box center [16, 221] width 12 height 12
click at [0, 0] on input "checkbox" at bounding box center [0, 0] width 0 height 0
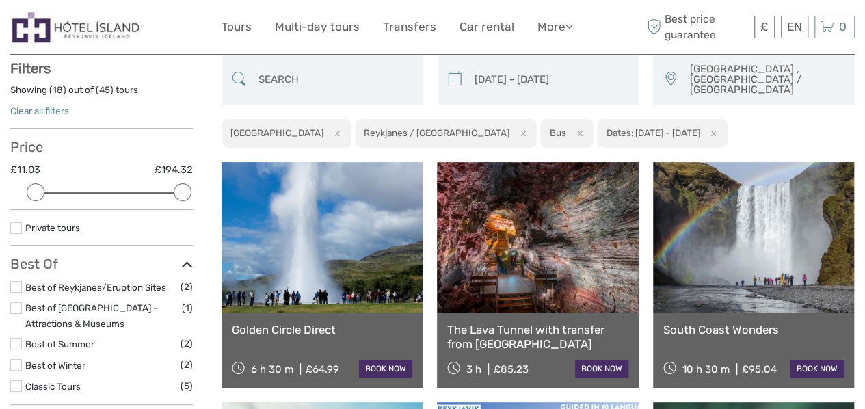
scroll to position [77, 0]
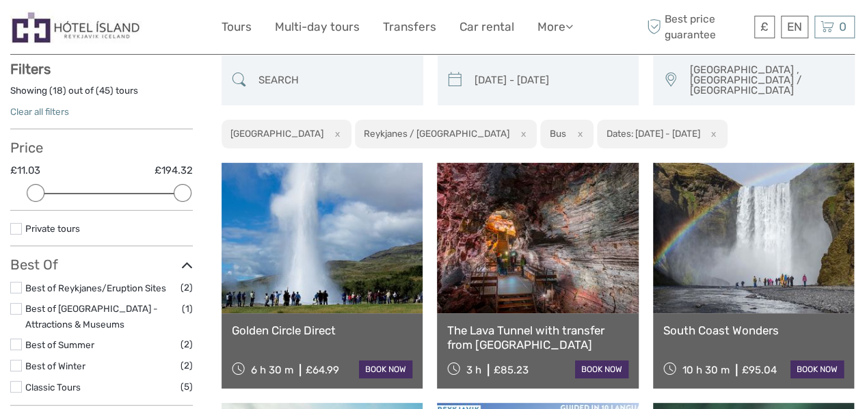
click at [325, 126] on button "x" at bounding box center [334, 133] width 18 height 14
select select "Reykjanes / Keflavík"
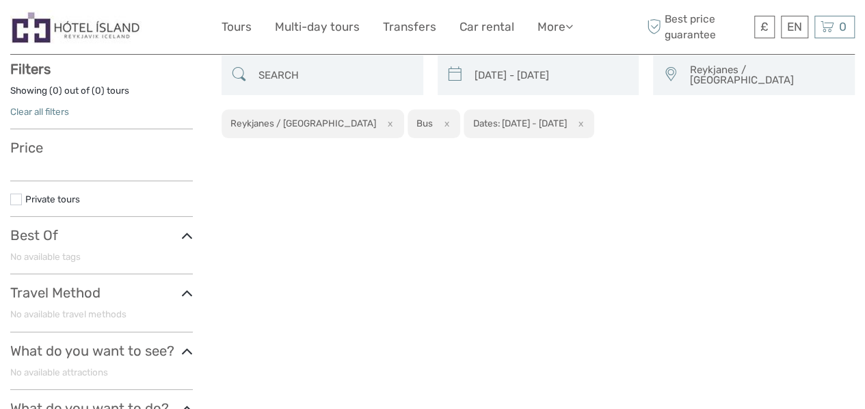
click at [570, 116] on button "x" at bounding box center [578, 123] width 18 height 14
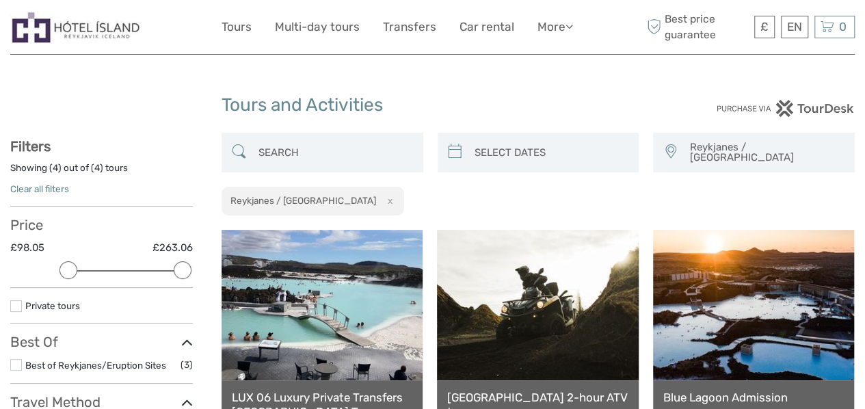
click at [704, 150] on span "Reykjanes / Keflavík" at bounding box center [765, 152] width 165 height 33
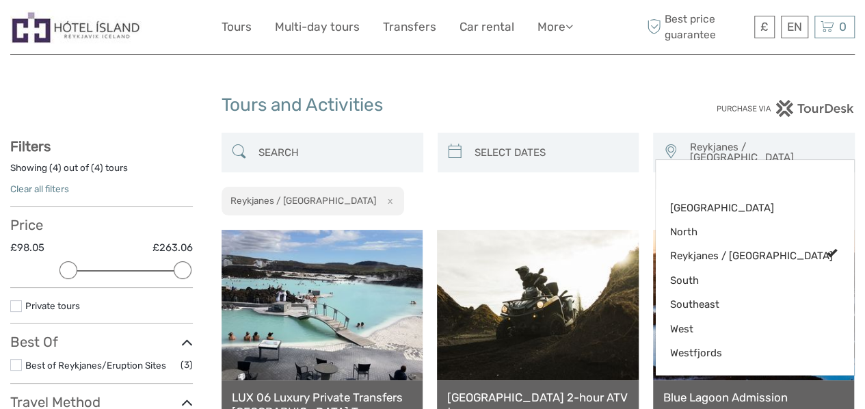
click at [378, 193] on button "x" at bounding box center [387, 200] width 18 height 14
select select
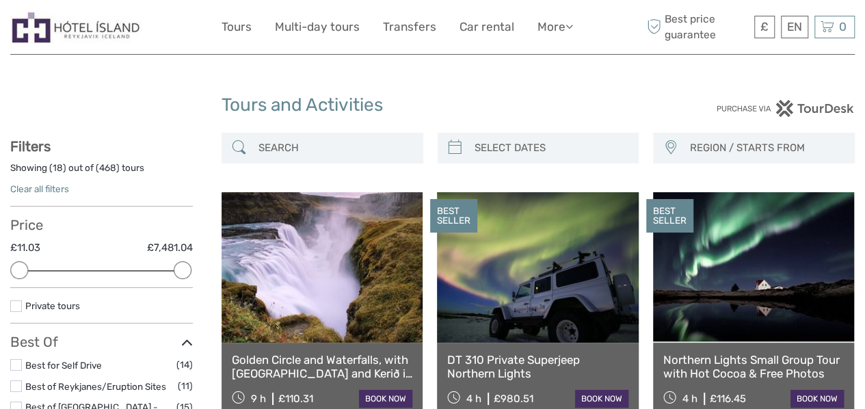
click at [46, 187] on link "Clear all filters" at bounding box center [39, 188] width 59 height 11
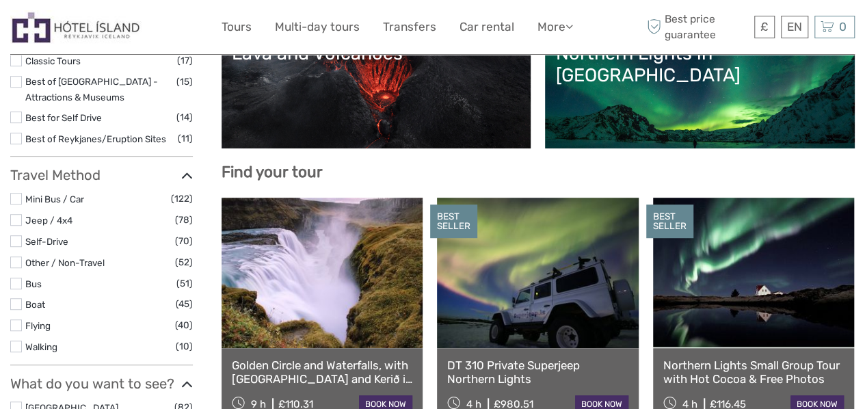
click at [13, 284] on label at bounding box center [16, 284] width 12 height 12
click at [0, 0] on input "checkbox" at bounding box center [0, 0] width 0 height 0
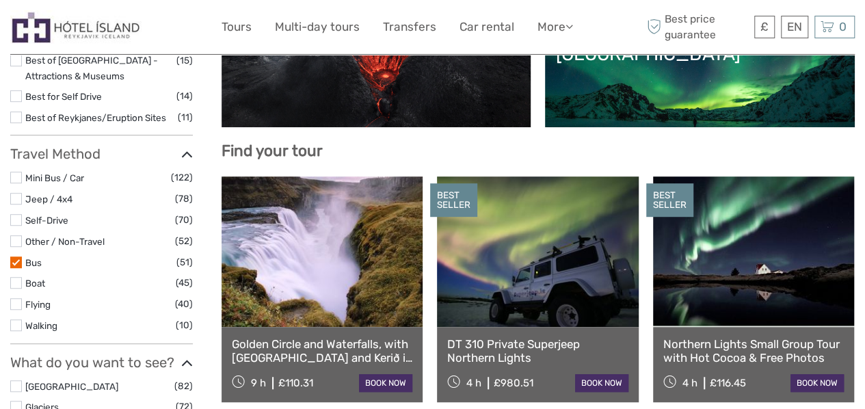
select select
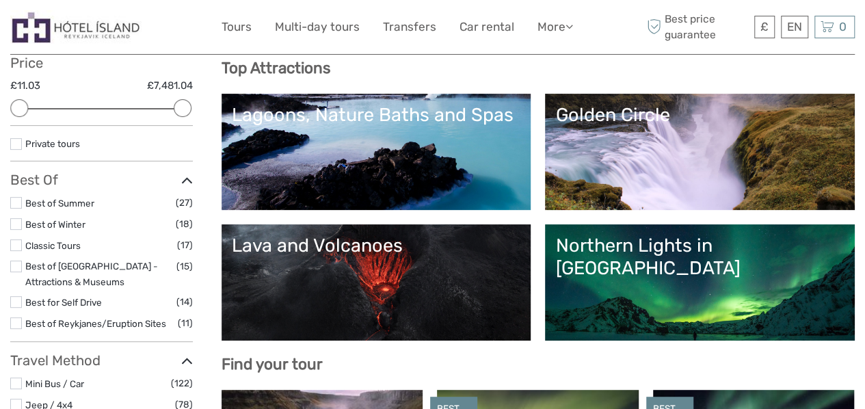
scroll to position [167, 0]
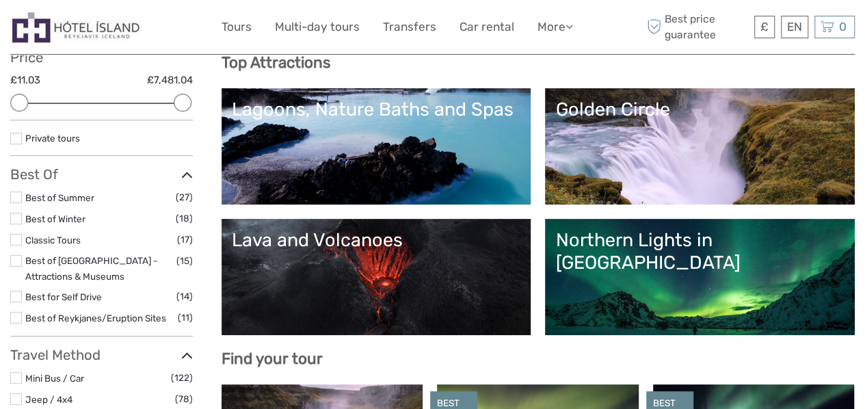
click at [746, 285] on link "Northern Lights in [GEOGRAPHIC_DATA]" at bounding box center [699, 277] width 289 height 96
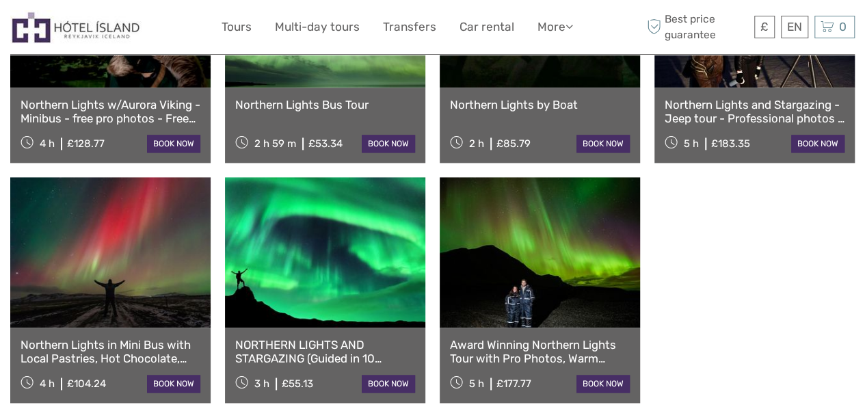
scroll to position [863, 0]
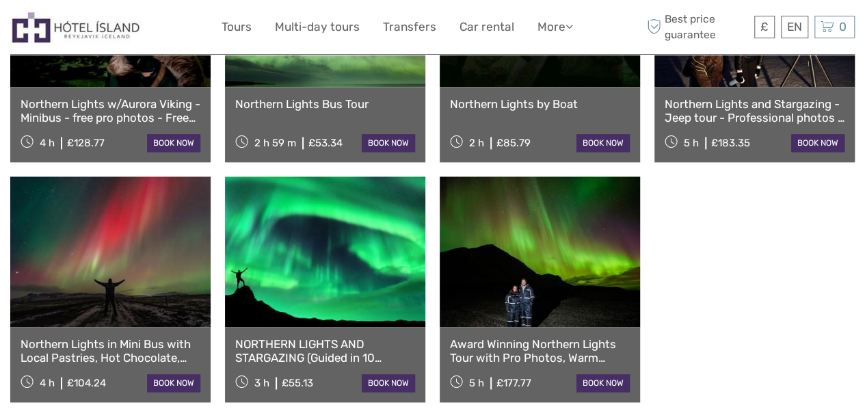
click at [384, 242] on link at bounding box center [325, 251] width 200 height 150
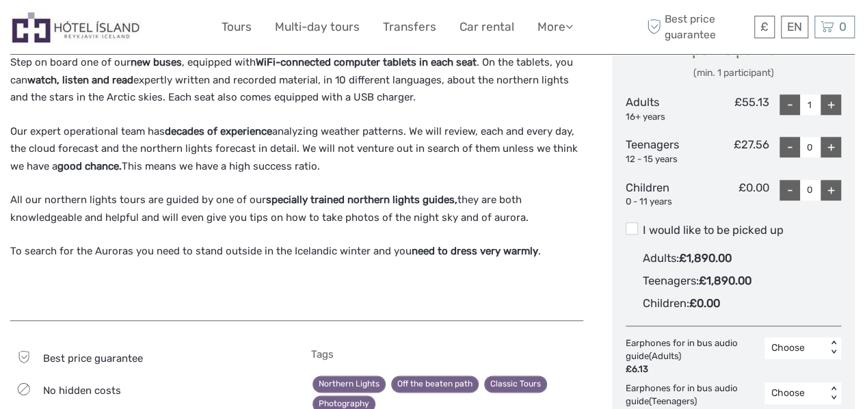
scroll to position [651, 0]
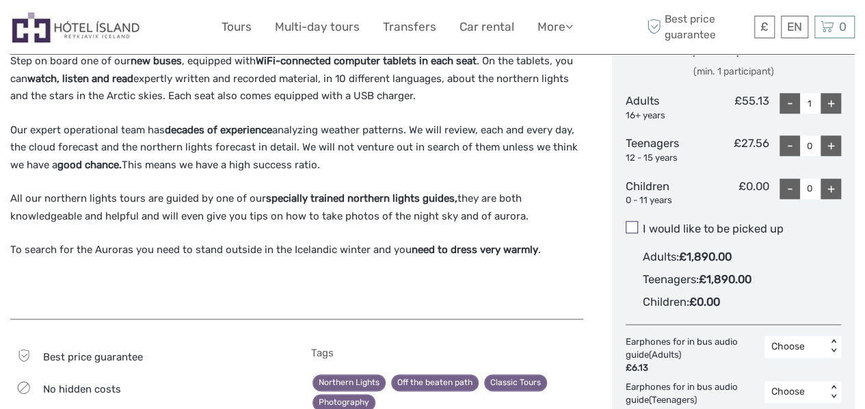
click at [635, 221] on span at bounding box center [631, 227] width 12 height 12
click at [643, 224] on input "I would like to be picked up" at bounding box center [643, 224] width 0 height 0
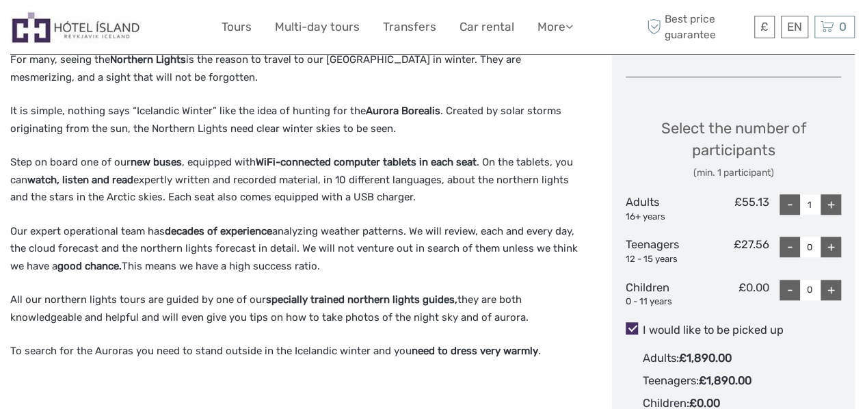
scroll to position [549, 0]
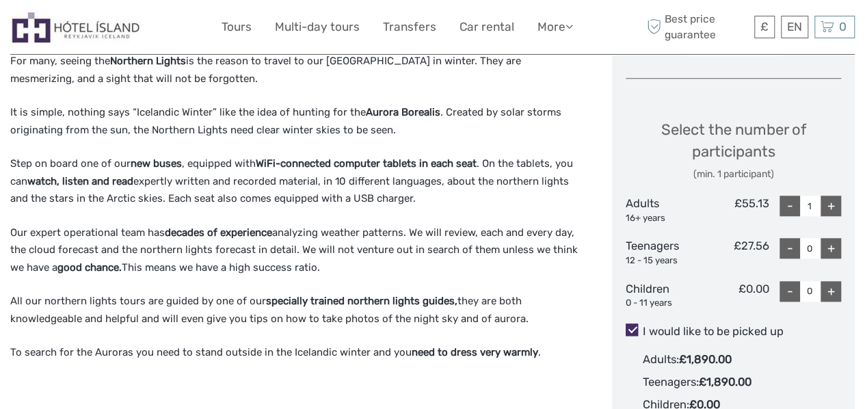
click at [634, 323] on span at bounding box center [631, 329] width 12 height 12
click at [643, 326] on input "I would like to be picked up" at bounding box center [643, 326] width 0 height 0
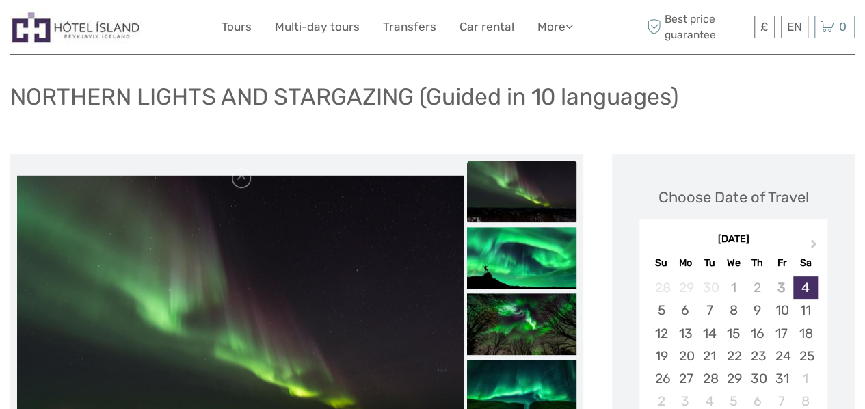
scroll to position [91, 0]
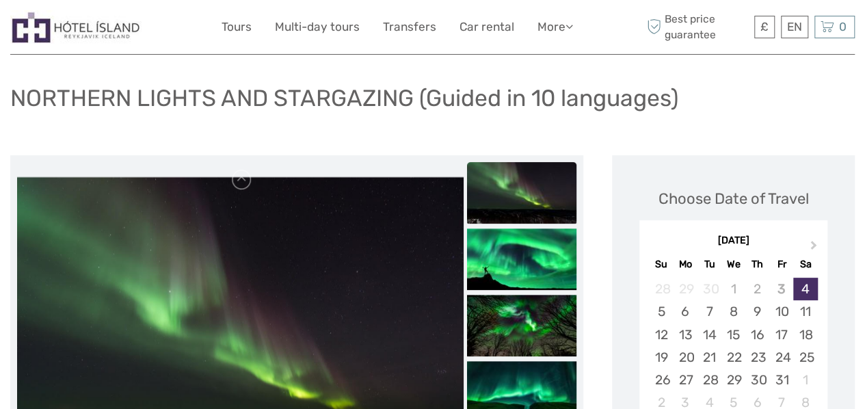
click at [481, 178] on img at bounding box center [521, 193] width 109 height 62
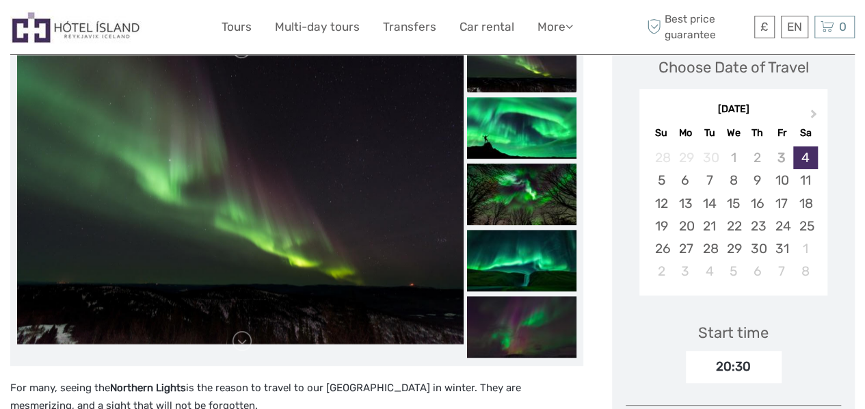
scroll to position [224, 0]
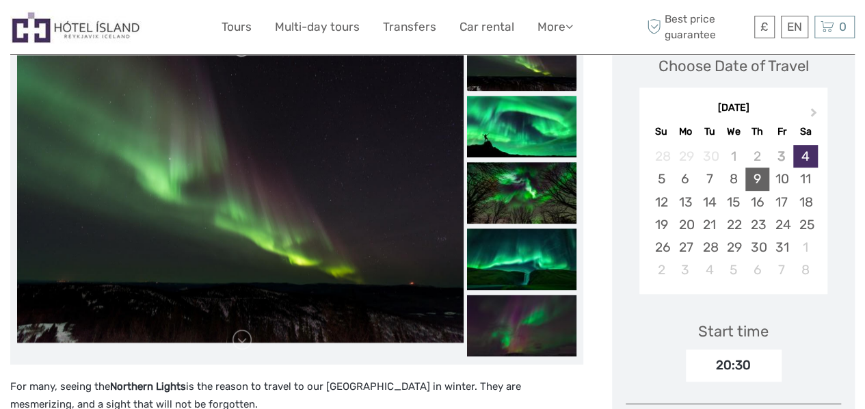
click at [755, 167] on div "9" at bounding box center [757, 178] width 24 height 23
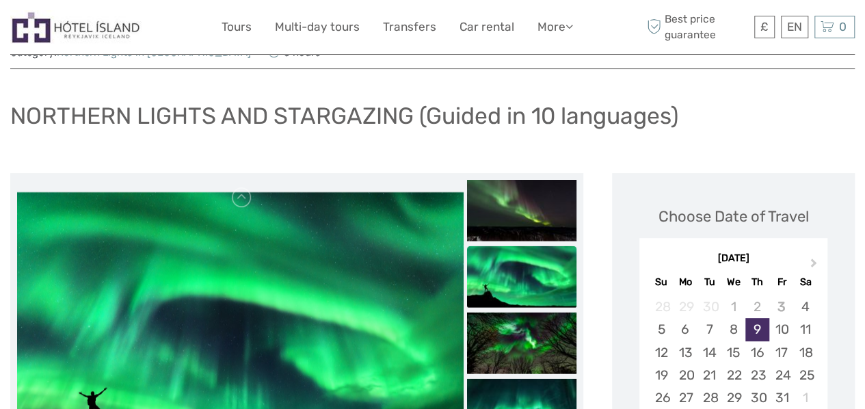
scroll to position [69, 0]
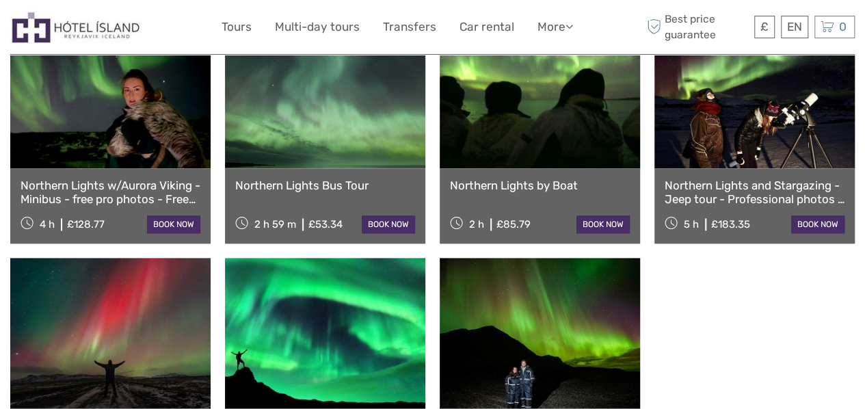
scroll to position [779, 0]
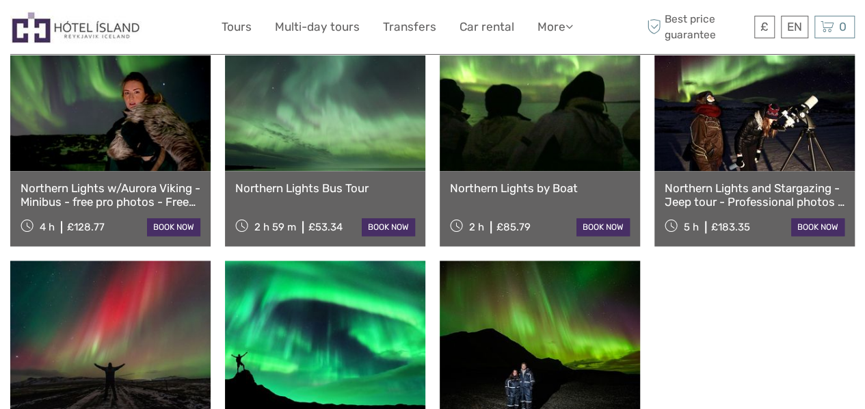
click at [320, 181] on link "Northern Lights Bus Tour" at bounding box center [325, 188] width 180 height 14
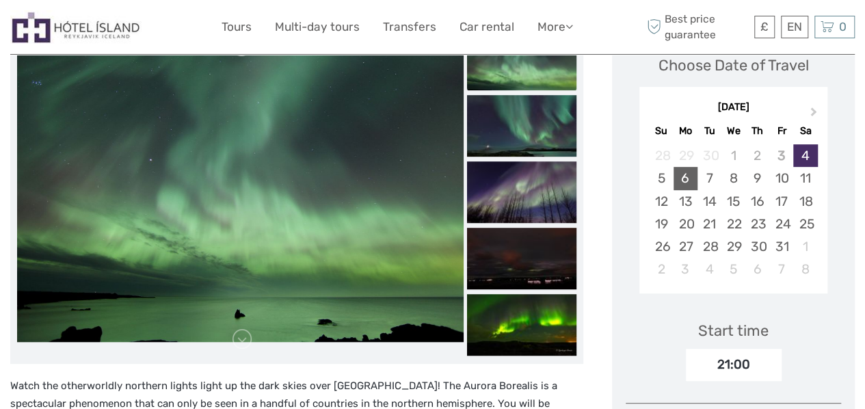
scroll to position [220, 0]
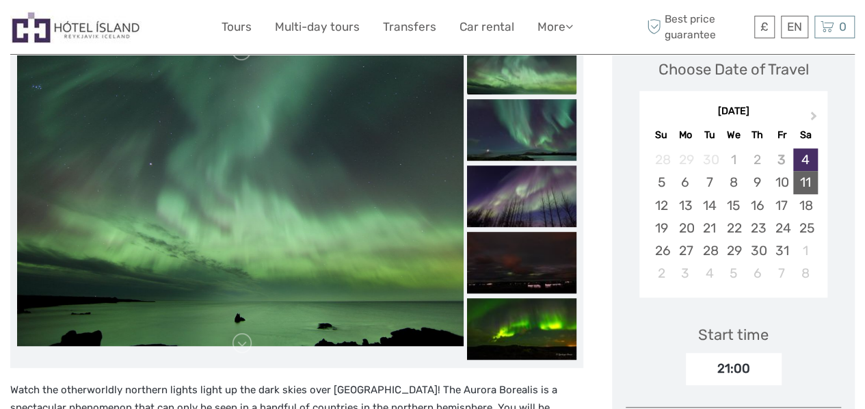
click at [800, 181] on div "11" at bounding box center [805, 182] width 24 height 23
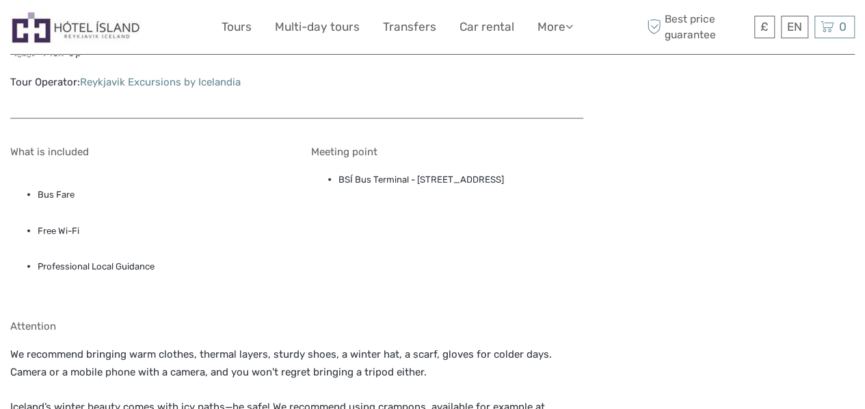
scroll to position [1131, 0]
drag, startPoint x: 338, startPoint y: 178, endPoint x: 411, endPoint y: 172, distance: 73.4
click at [411, 172] on li "BSÍ Bus Terminal - [STREET_ADDRESS]" at bounding box center [460, 178] width 245 height 15
copy li "BSÍ Bus Terminal"
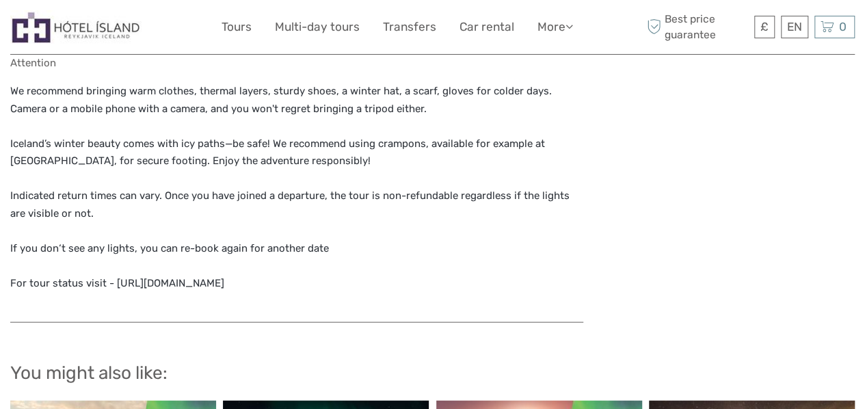
scroll to position [1394, 0]
click at [317, 264] on p "We recommend bringing warm clothes, thermal layers, sturdy shoes, a winter hat,…" at bounding box center [296, 186] width 573 height 209
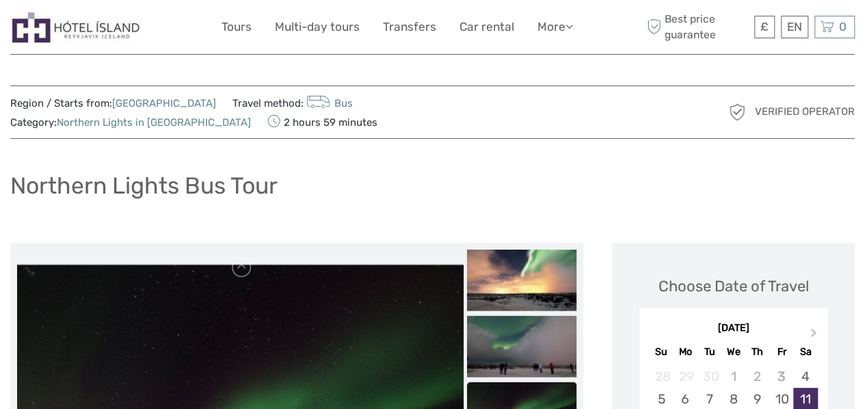
scroll to position [0, 0]
